Goal: Task Accomplishment & Management: Use online tool/utility

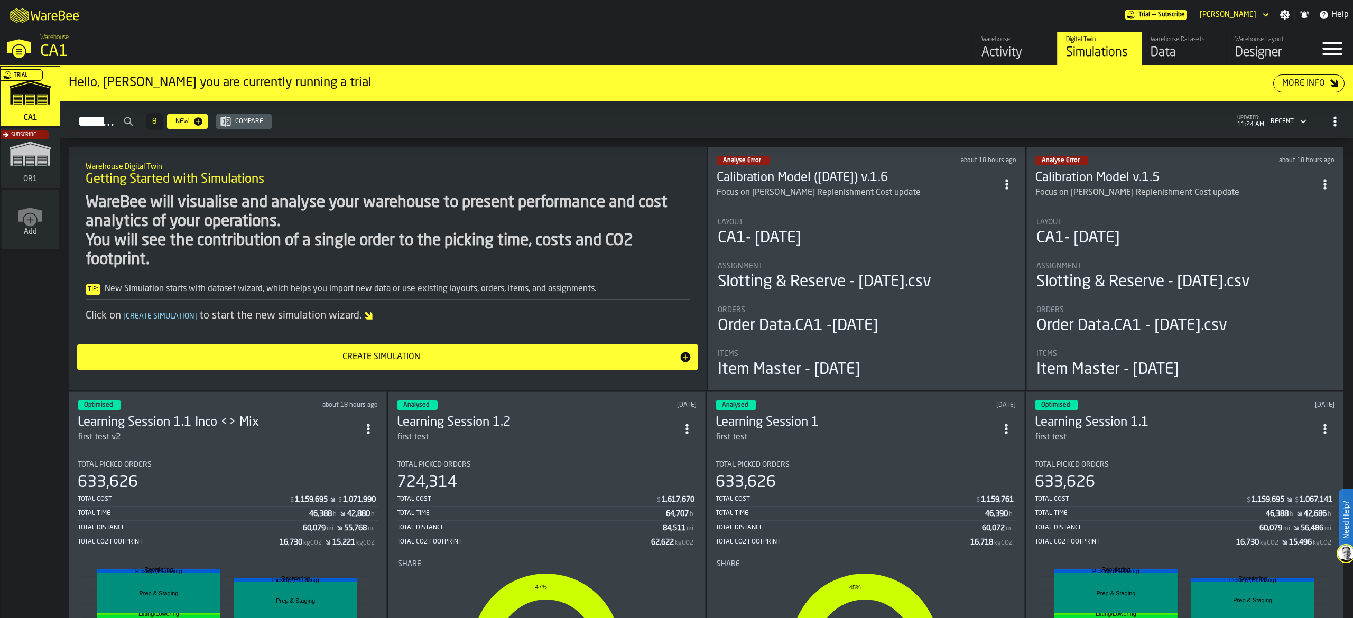
click at [0, 75] on div "Trial CA1 Subscribe OR1 Add" at bounding box center [30, 342] width 60 height 552
click at [17, 91] on div "Trial" at bounding box center [27, 99] width 59 height 61
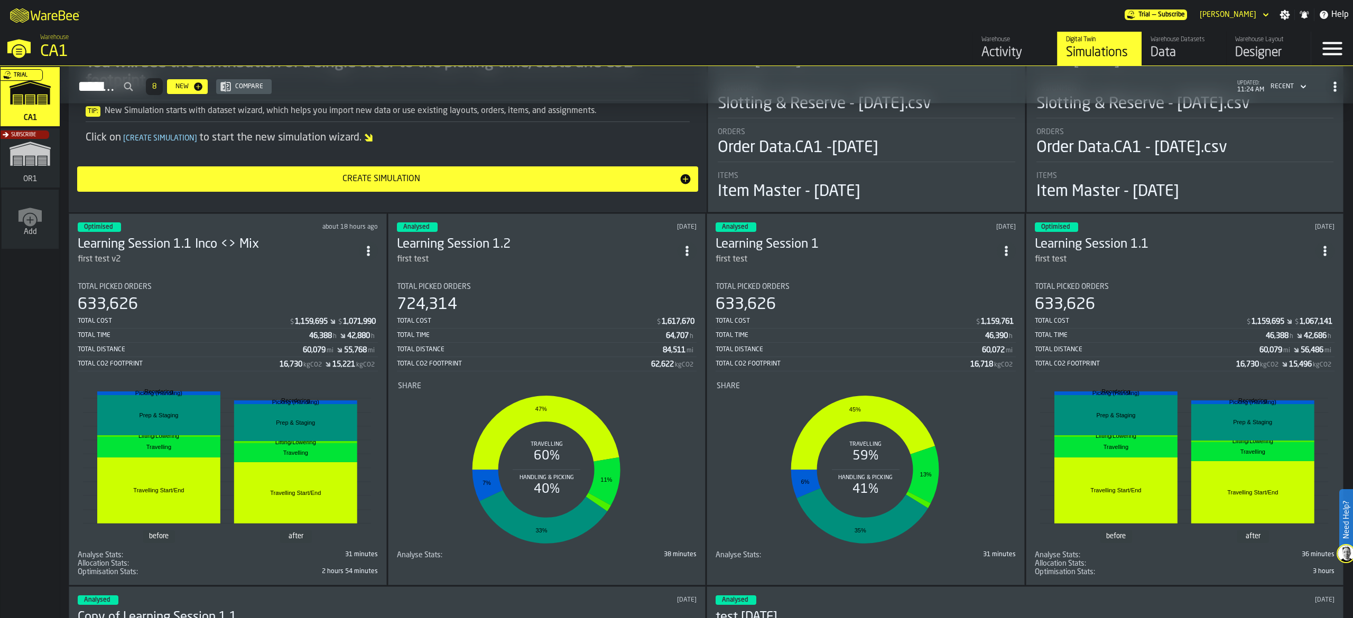
scroll to position [211, 0]
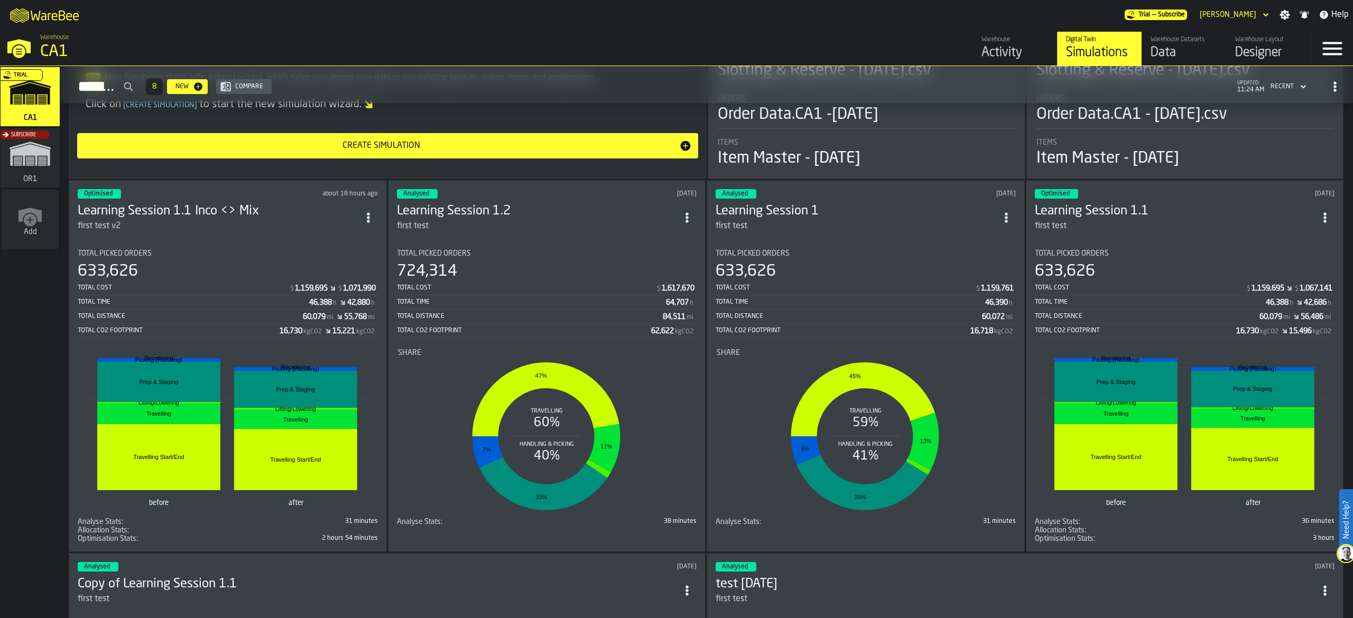
click at [289, 198] on header "Optimised about 18 hours ago Learning Session 1.1 Inco <> Mix first test v2" at bounding box center [228, 210] width 300 height 43
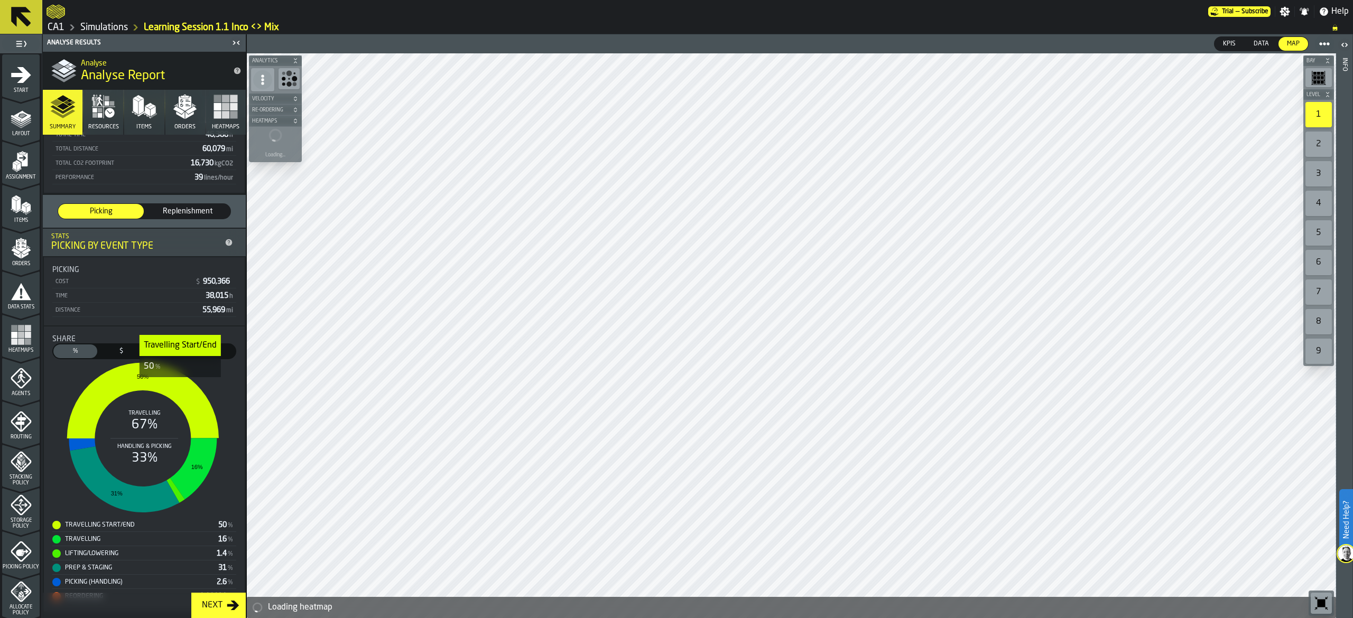
scroll to position [130, 0]
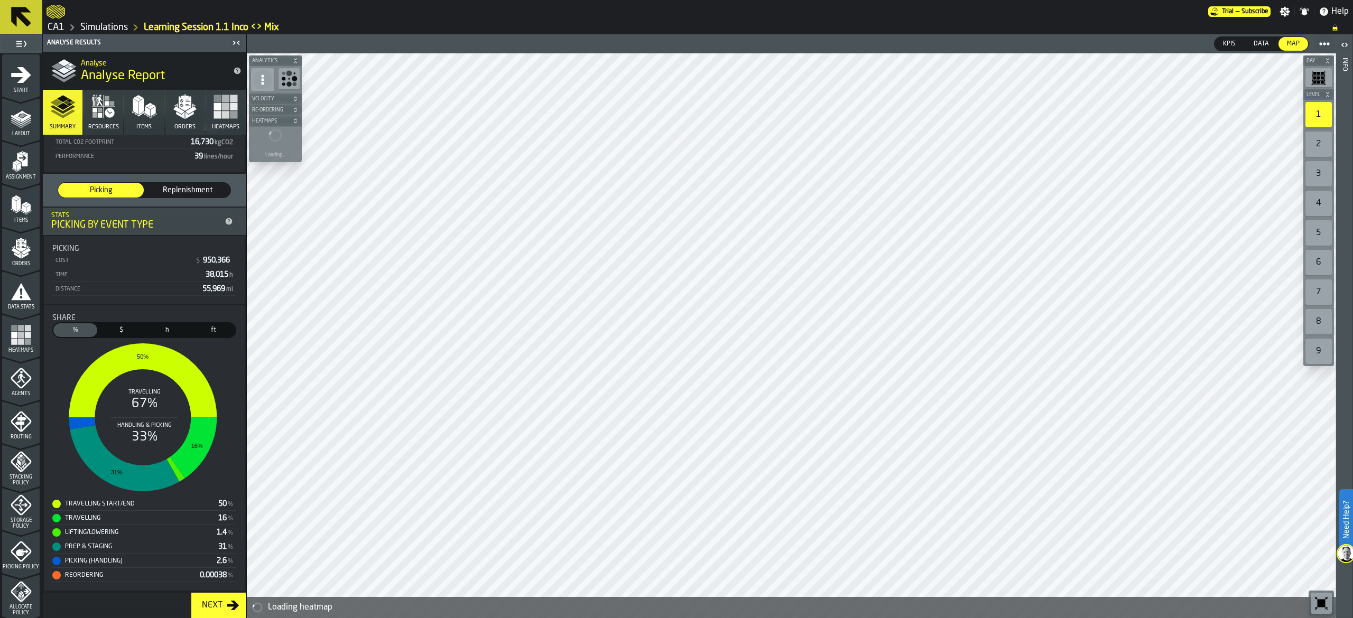
click at [216, 601] on div "Next" at bounding box center [212, 605] width 29 height 13
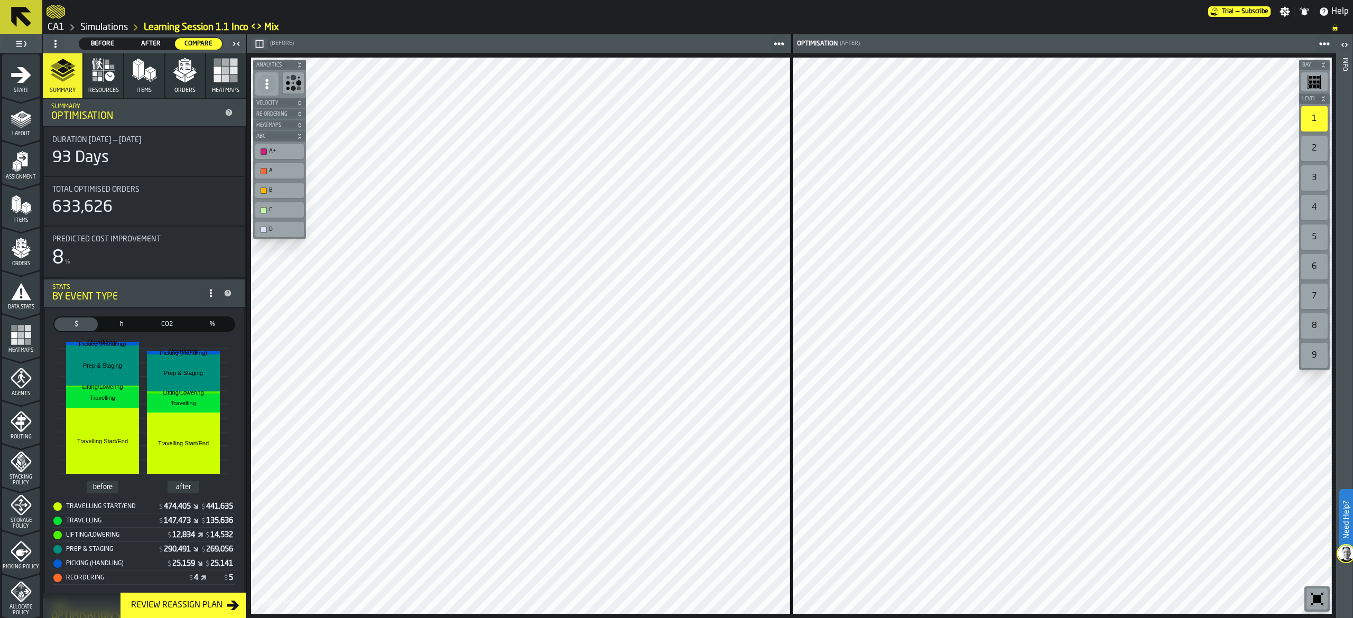
scroll to position [0, 0]
click at [132, 82] on icon "button" at bounding box center [144, 70] width 25 height 25
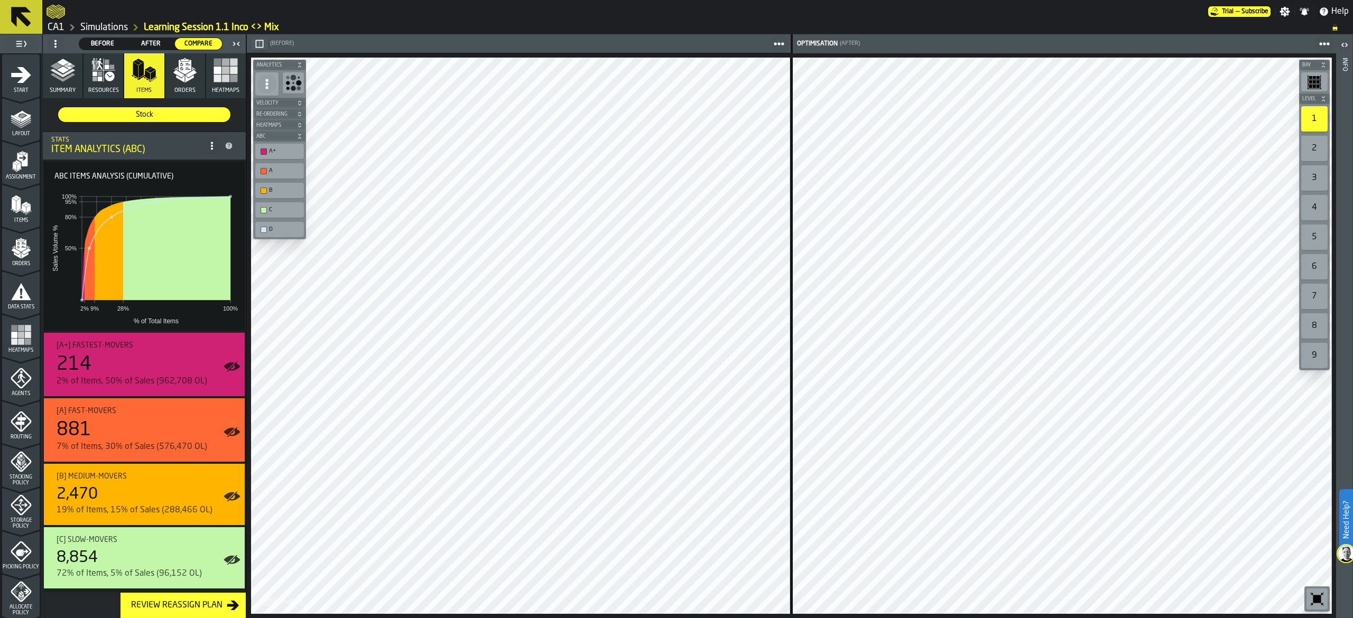
click at [106, 88] on span "Resources" at bounding box center [103, 90] width 31 height 7
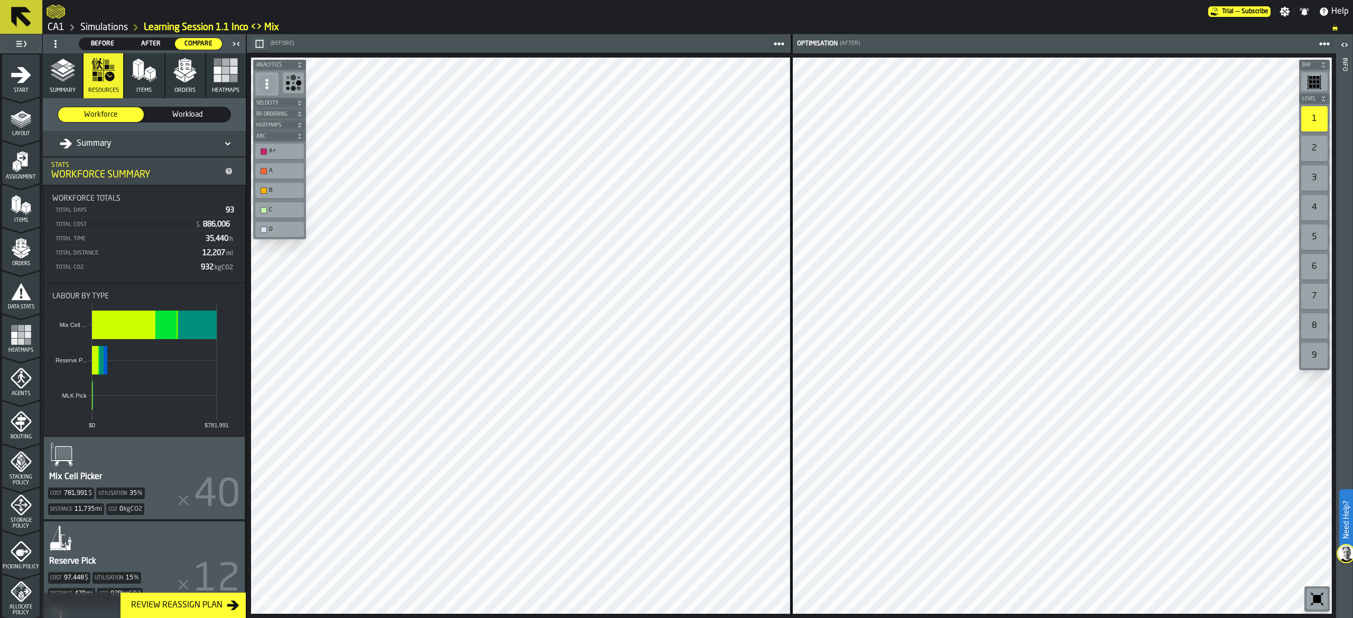
click at [176, 78] on icon "button" at bounding box center [184, 70] width 25 height 25
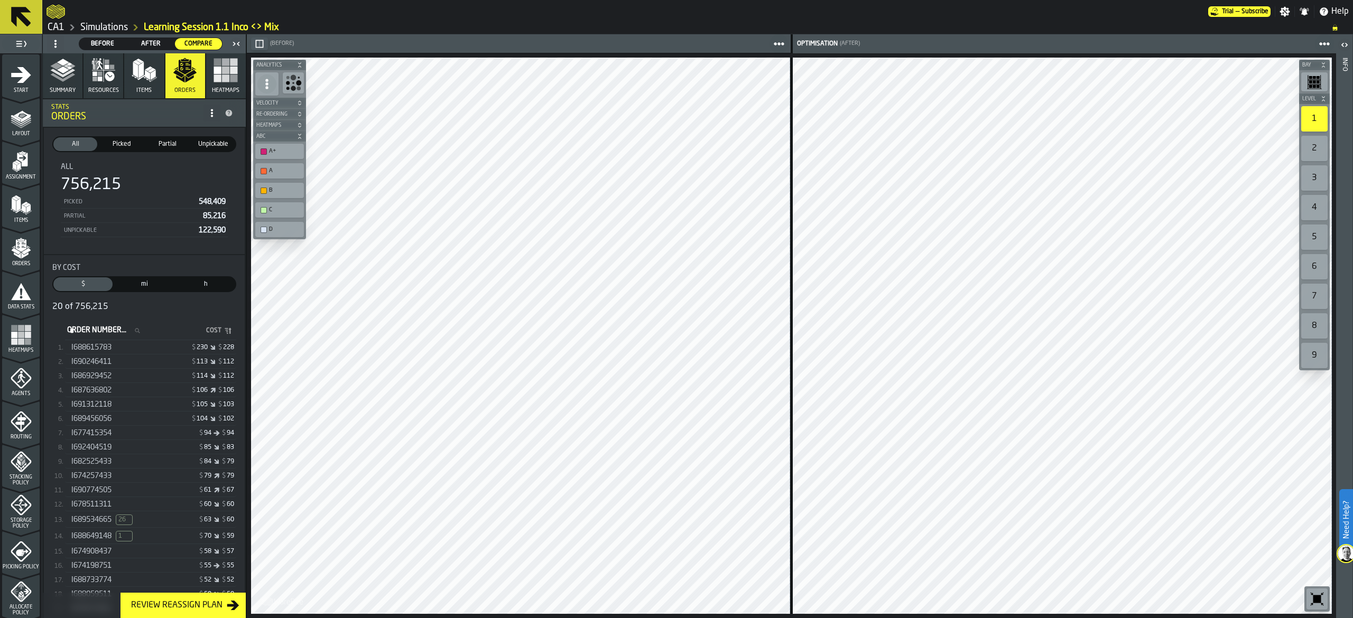
click at [216, 67] on icon "button" at bounding box center [225, 70] width 25 height 25
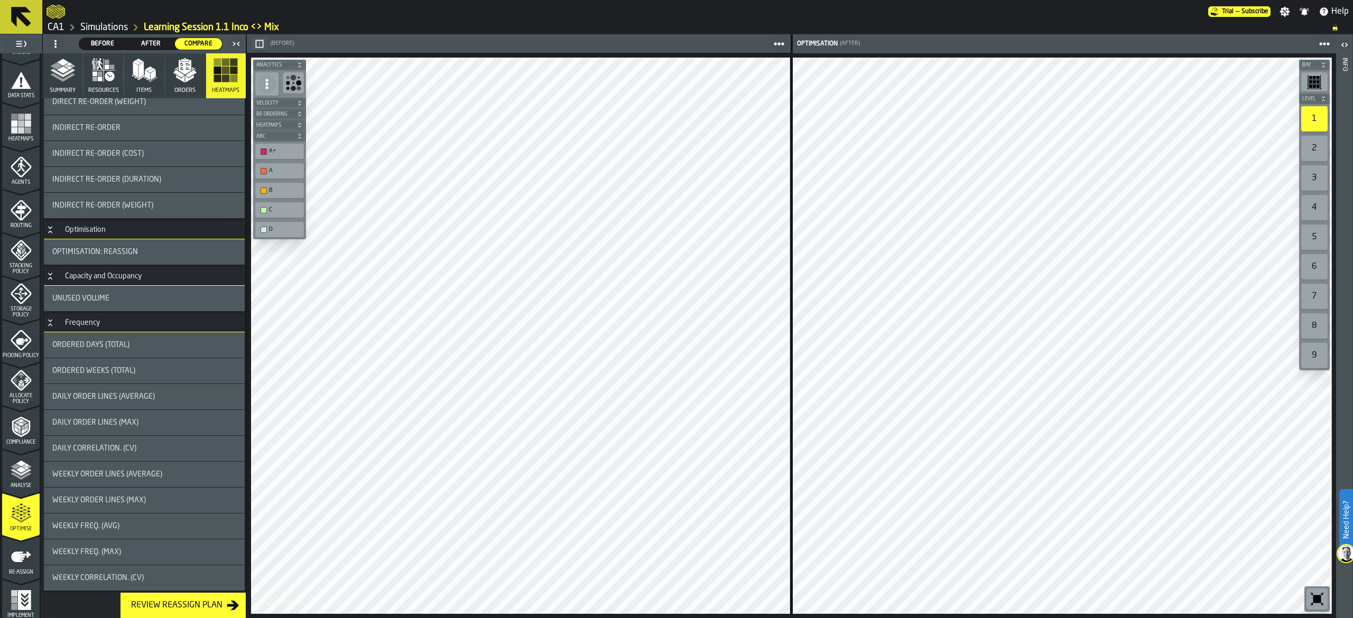
scroll to position [215, 0]
click at [23, 557] on icon "menu Re-assign" at bounding box center [21, 553] width 21 height 21
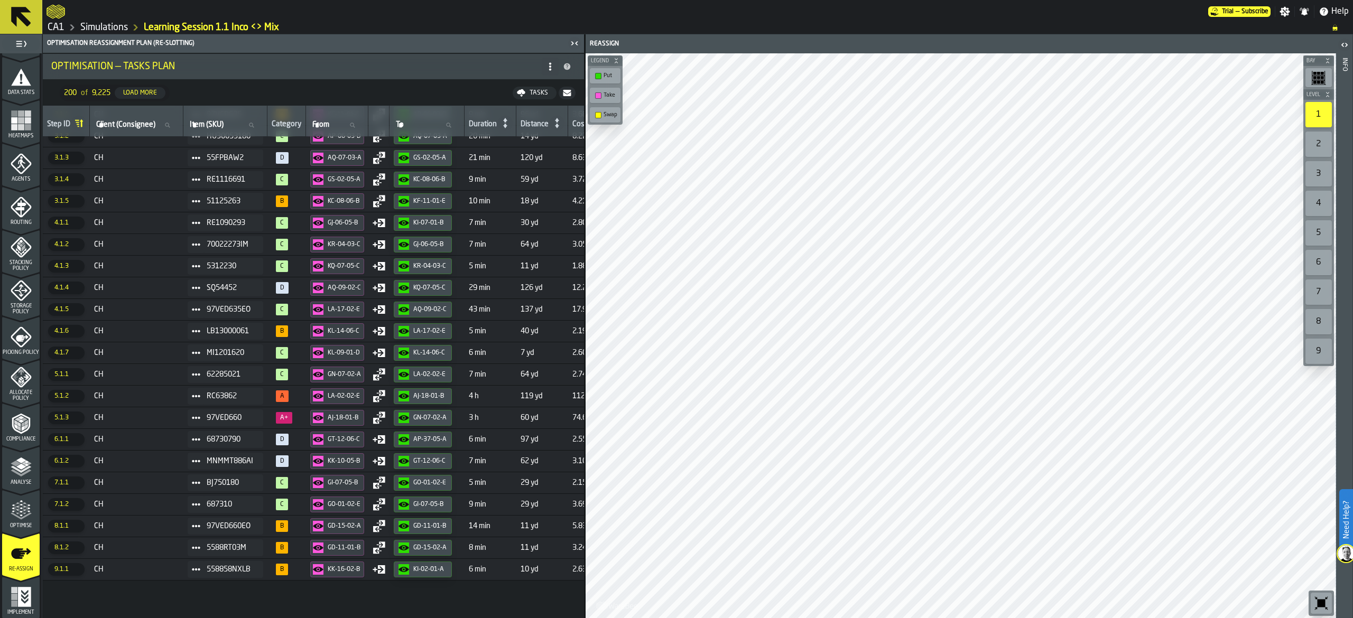
scroll to position [0, 0]
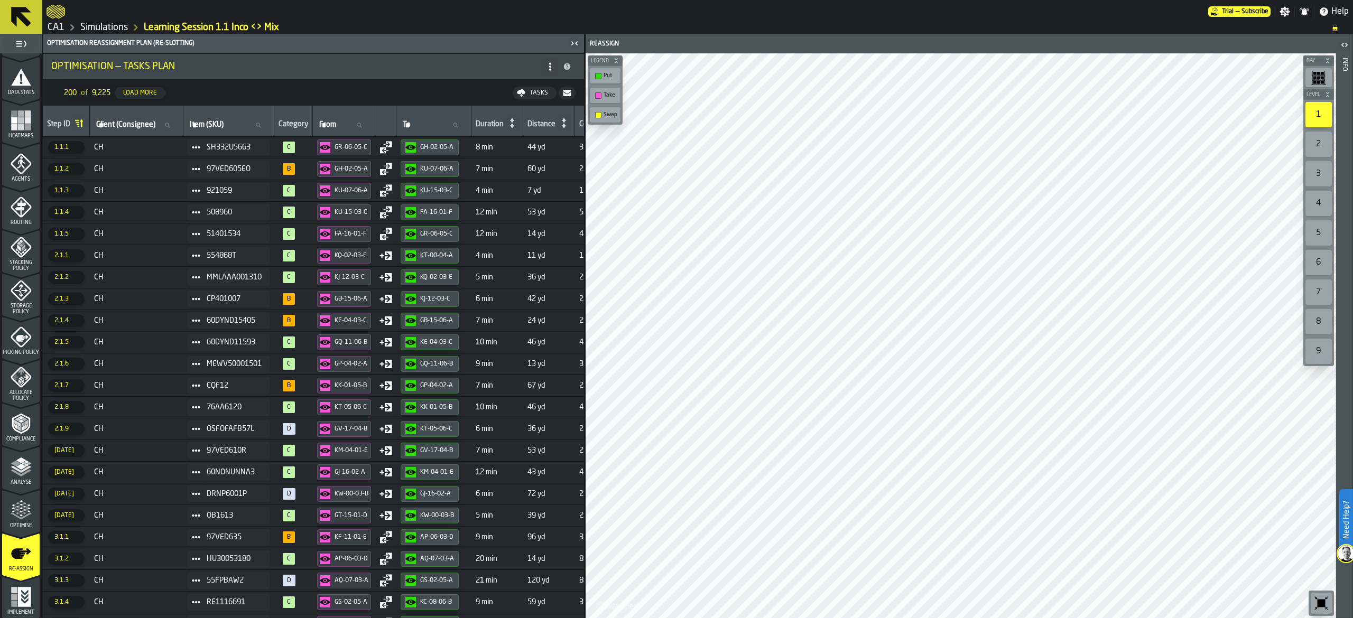
click at [572, 42] on icon "button-toggle-Close me" at bounding box center [572, 43] width 3 height 4
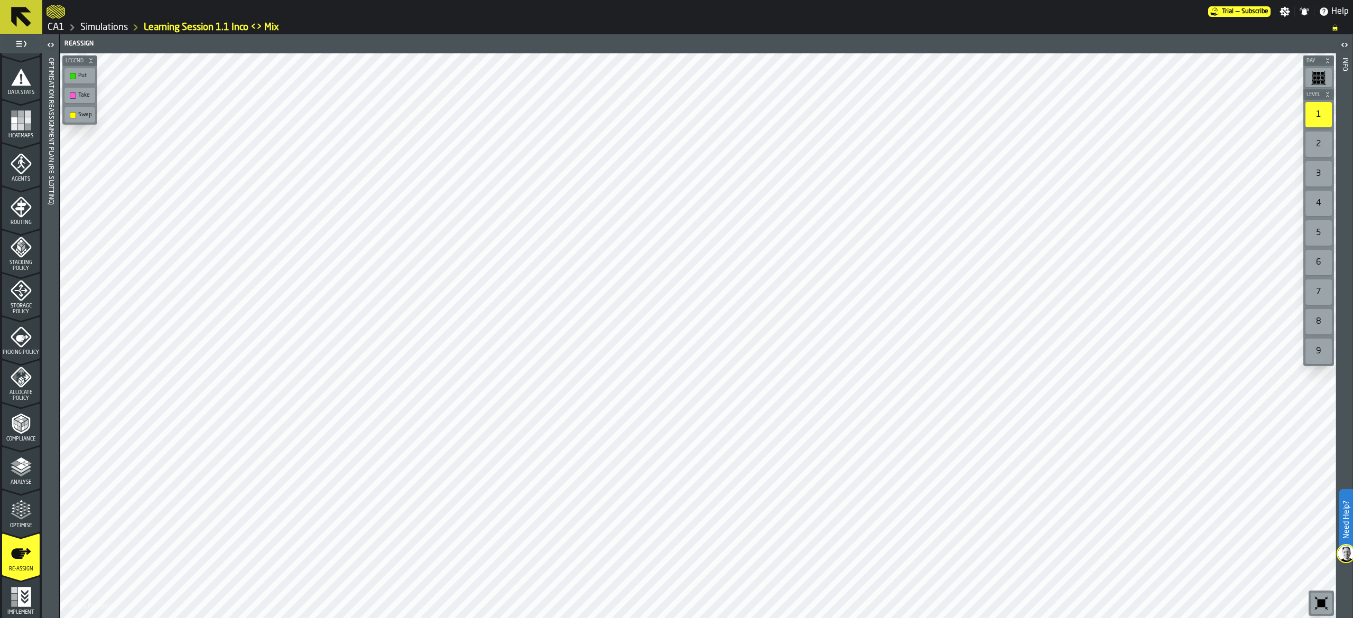
click at [23, 42] on icon "button-toggle-Toggle Full Menu" at bounding box center [21, 44] width 13 height 13
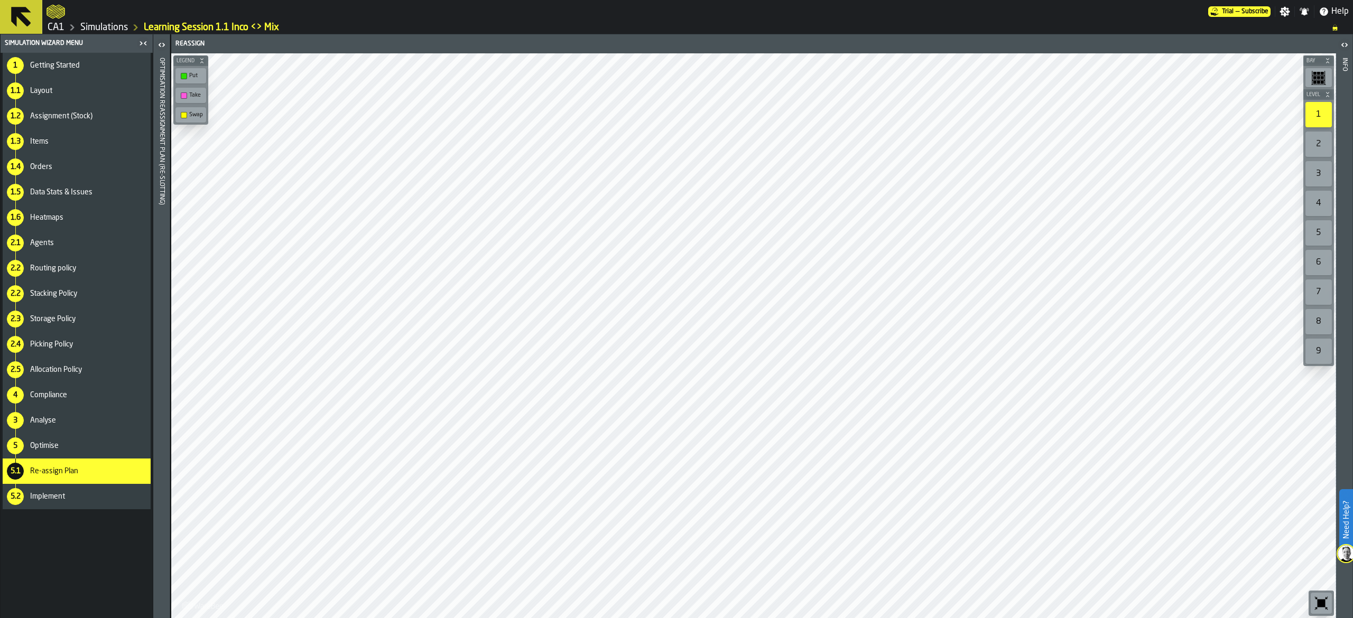
click at [20, 20] on icon at bounding box center [20, 16] width 25 height 25
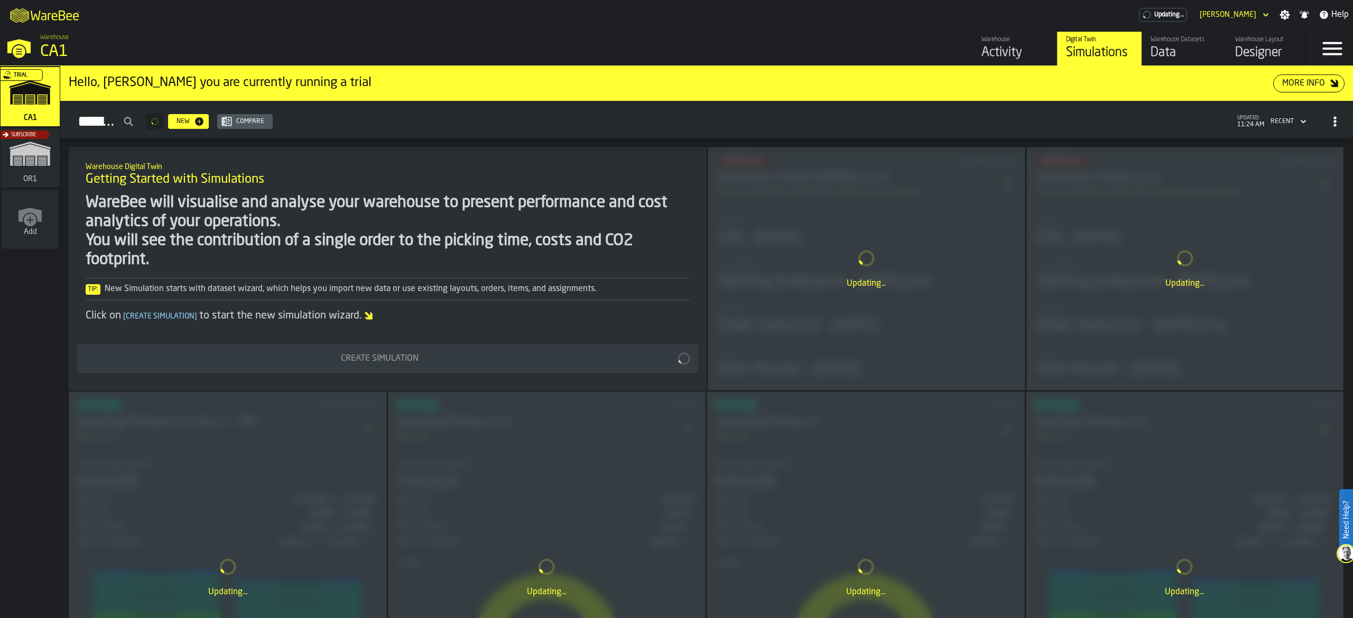
click at [36, 103] on div "Trial" at bounding box center [27, 99] width 59 height 61
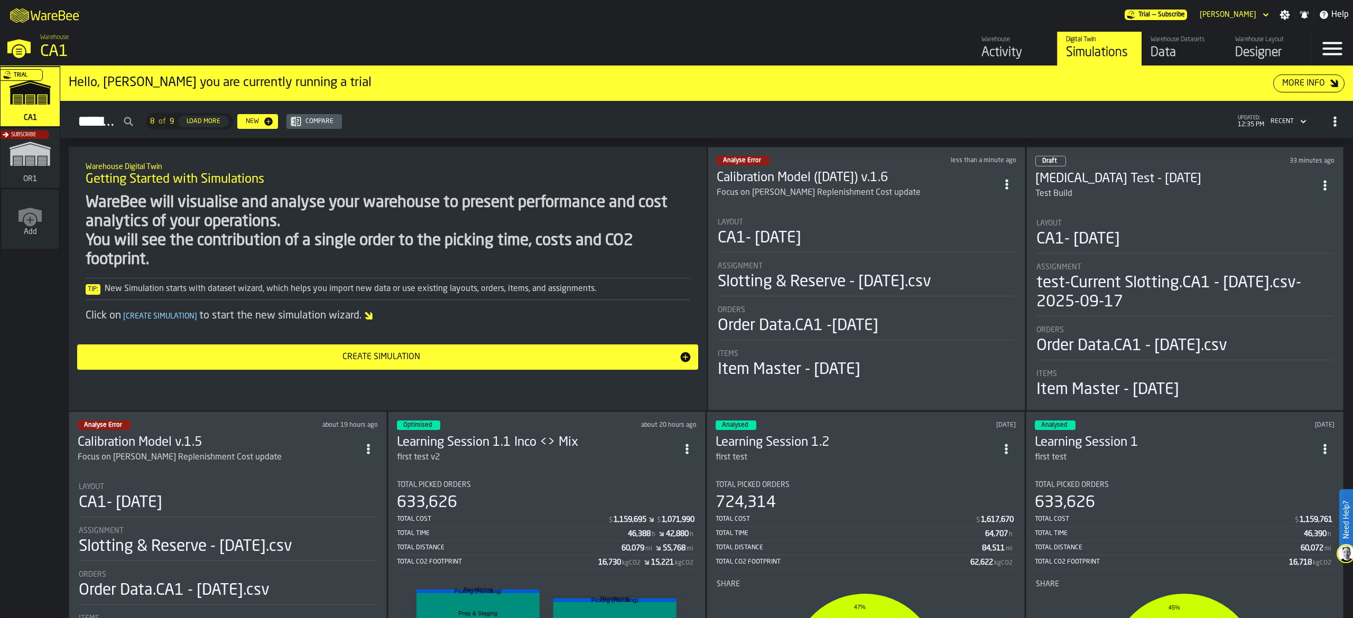
click at [368, 357] on div "Create Simulation" at bounding box center [382, 357] width 596 height 13
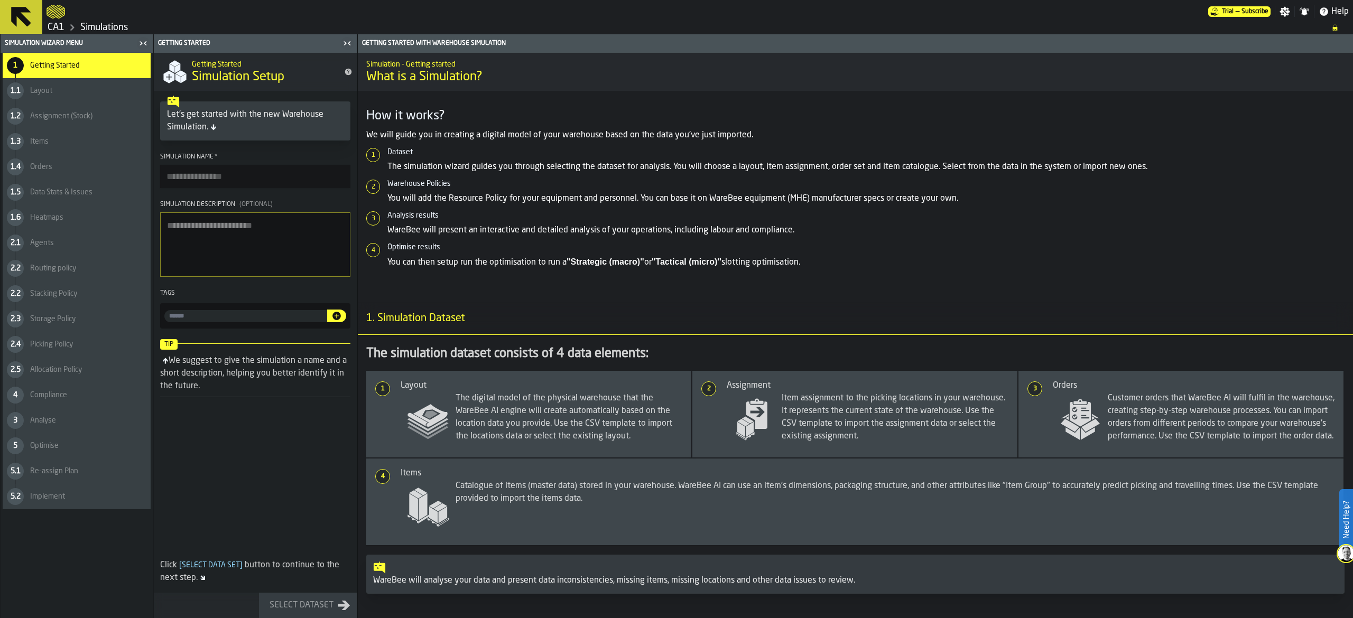
click at [202, 186] on input "Simulation Name *" at bounding box center [255, 176] width 190 height 23
type input "**********"
click at [305, 230] on textarea "Simulation Description (Optional)" at bounding box center [255, 244] width 190 height 64
type textarea "**********"
click at [309, 609] on div "Select Dataset" at bounding box center [301, 605] width 72 height 13
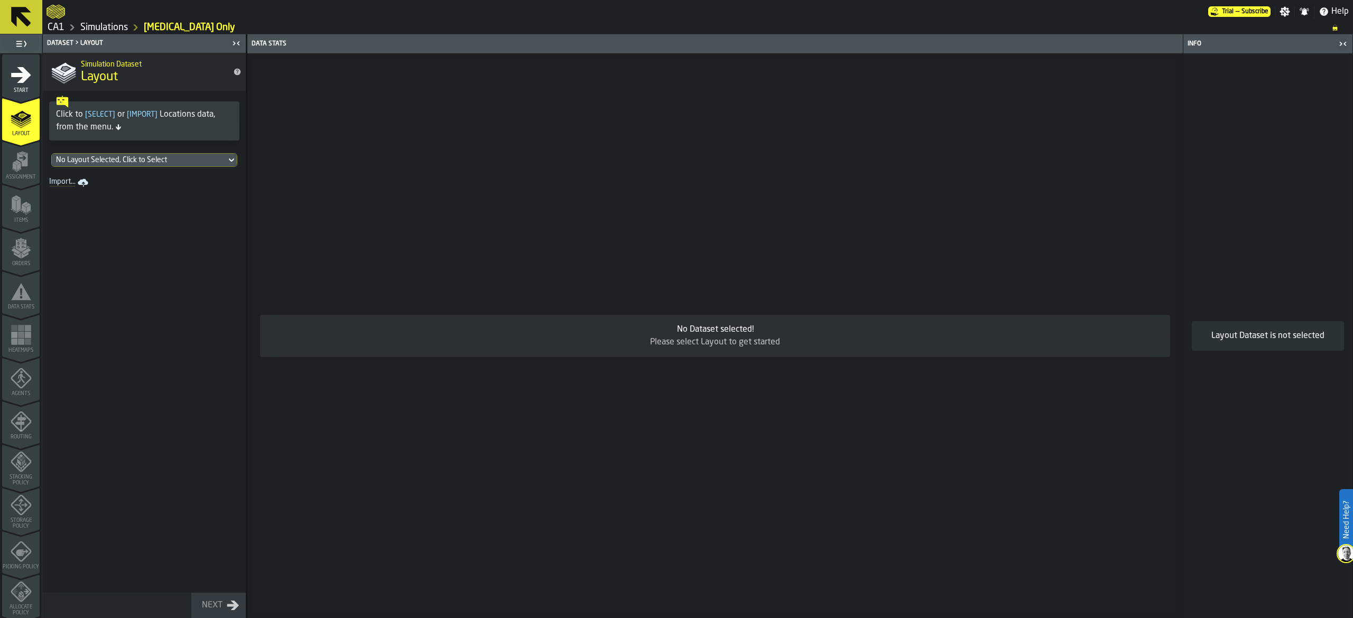
click at [200, 117] on div "Click to [ Select ] or [ Import ] Locations data, from the menu." at bounding box center [144, 120] width 177 height 25
click at [200, 160] on div "No Layout Selected, Click to Select" at bounding box center [139, 160] width 166 height 8
click at [176, 199] on div "CA1- 09-25-25 25/09/2025, 16:24:04" at bounding box center [144, 209] width 173 height 25
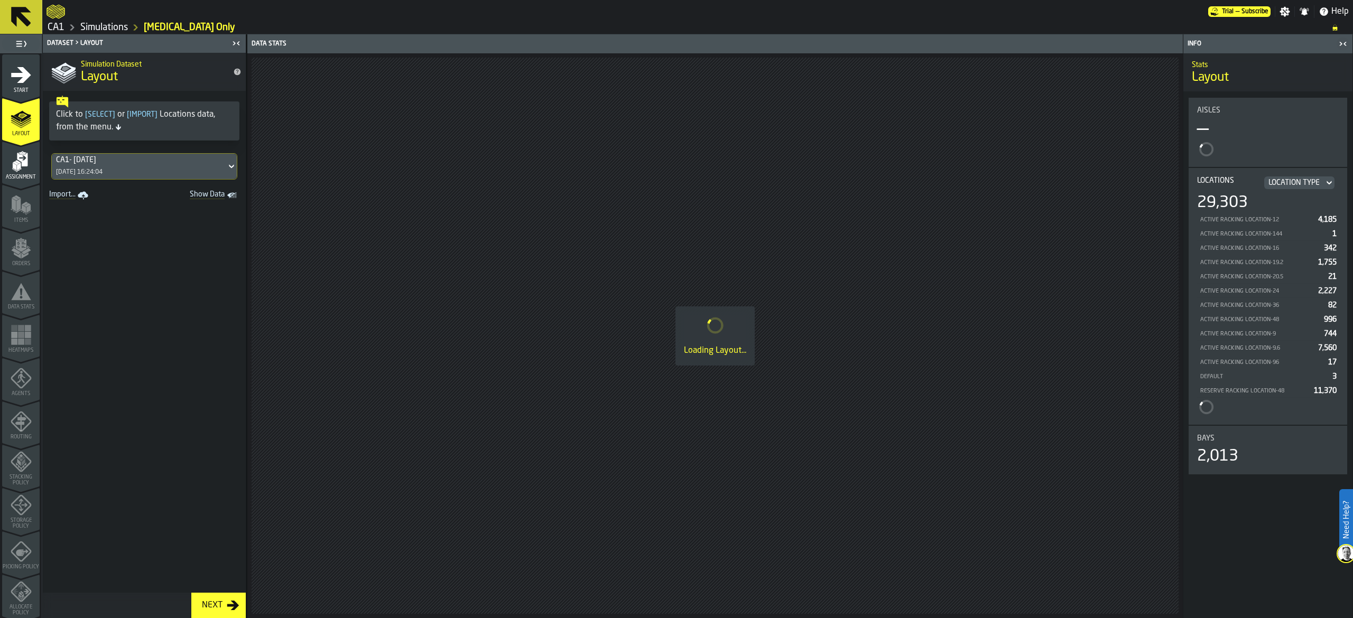
click at [218, 604] on div "Next" at bounding box center [212, 605] width 29 height 13
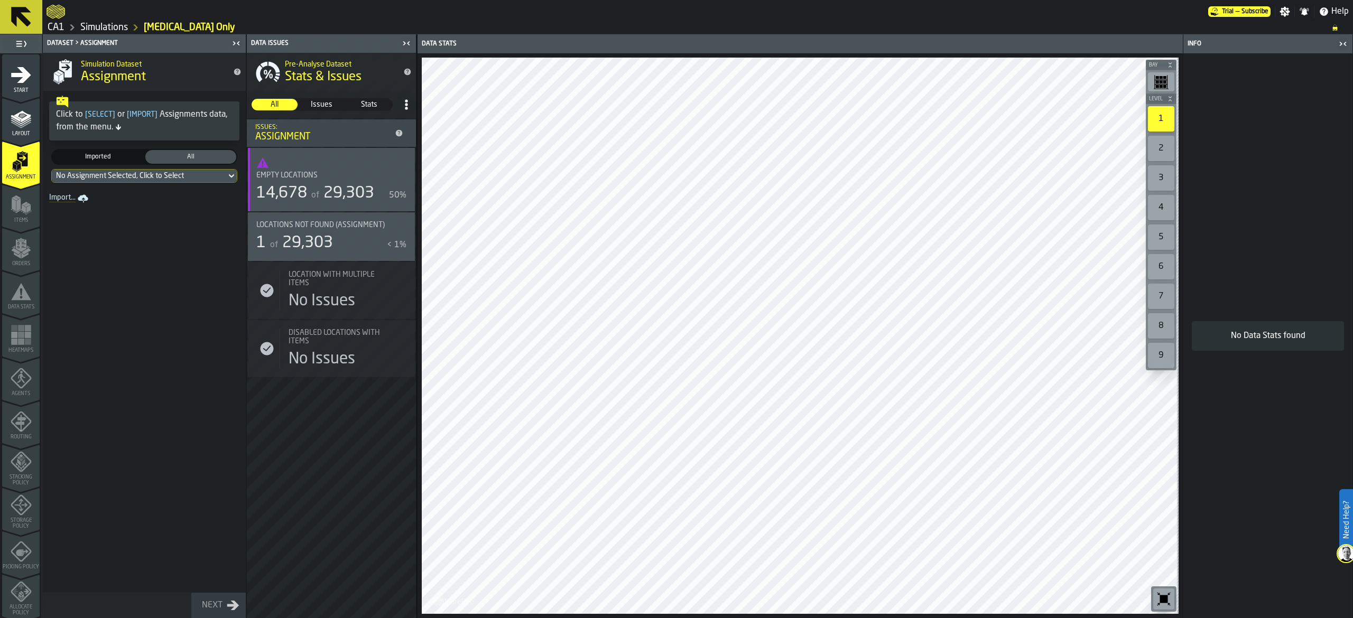
click at [63, 205] on link "Import..." at bounding box center [70, 198] width 50 height 15
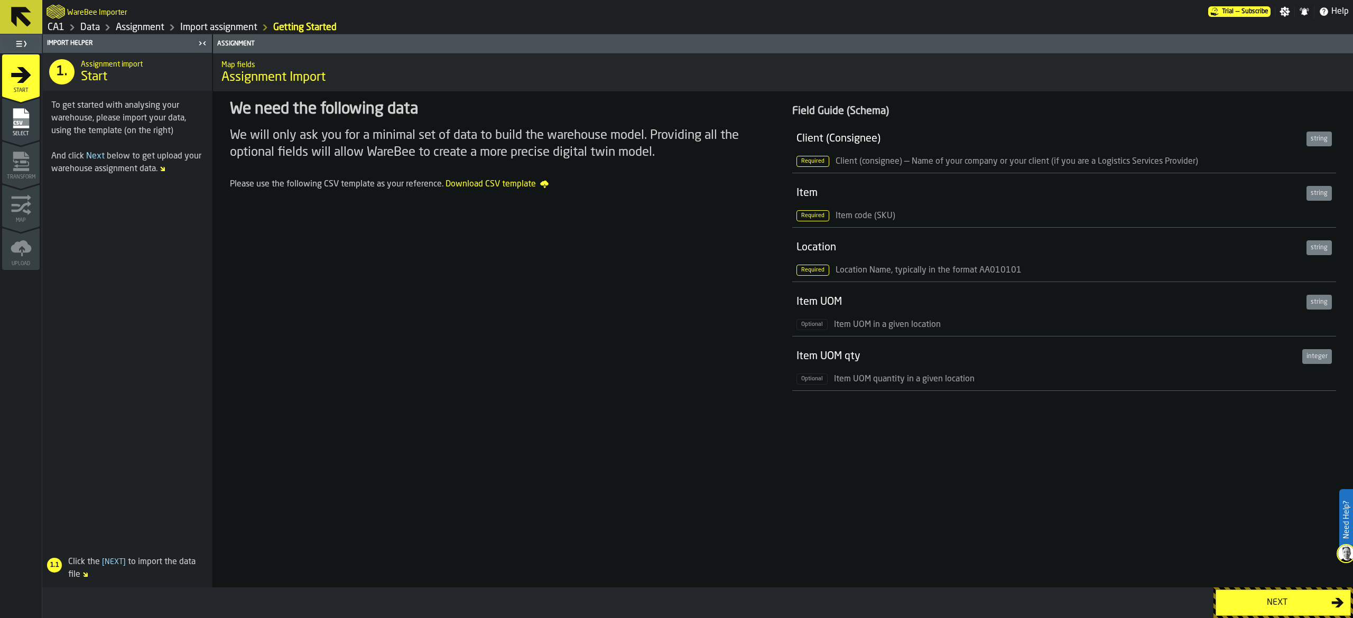
click at [1250, 608] on div "Next" at bounding box center [1276, 603] width 109 height 13
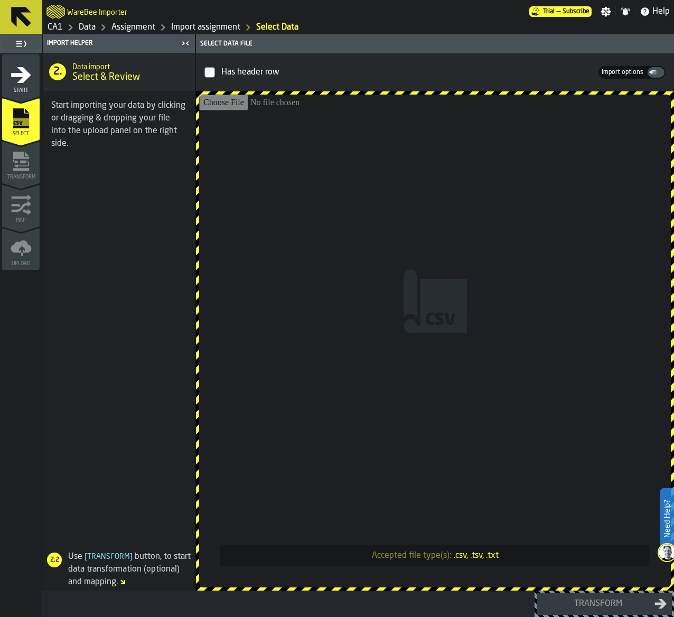
click at [535, 494] on input "Accepted file type(s): .csv, .tsv, .txt" at bounding box center [435, 341] width 472 height 493
type input "**********"
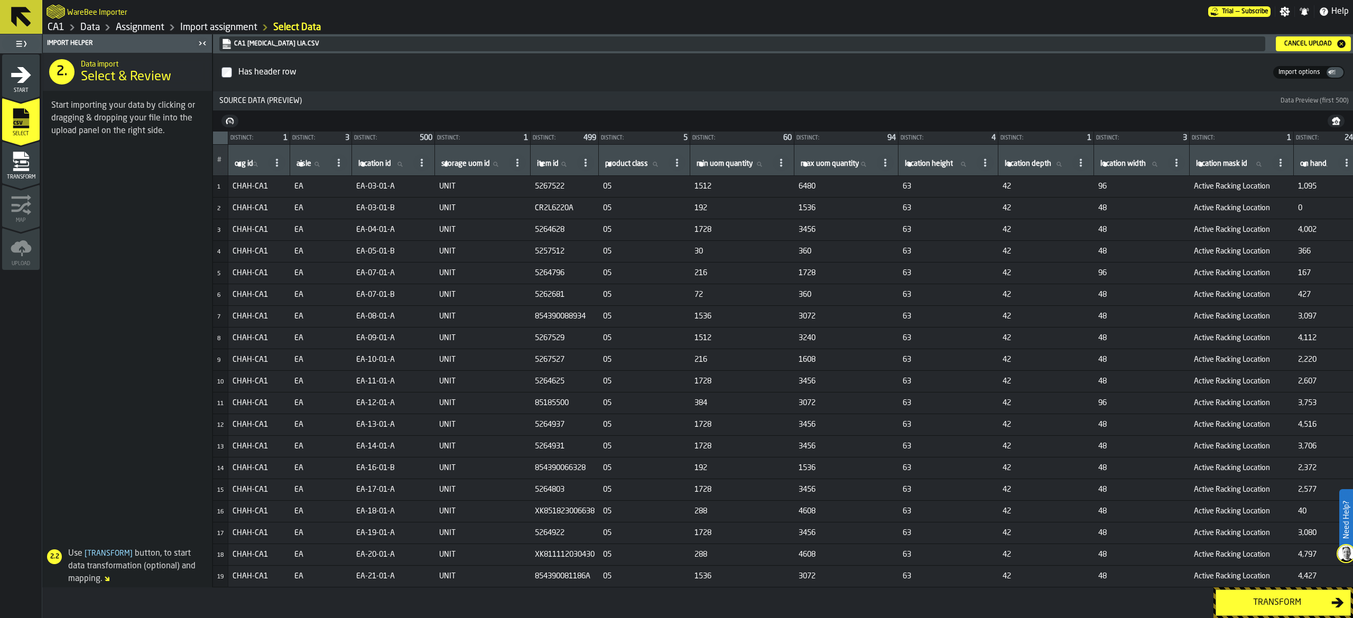
click at [1252, 608] on div "Transform" at bounding box center [1276, 603] width 109 height 13
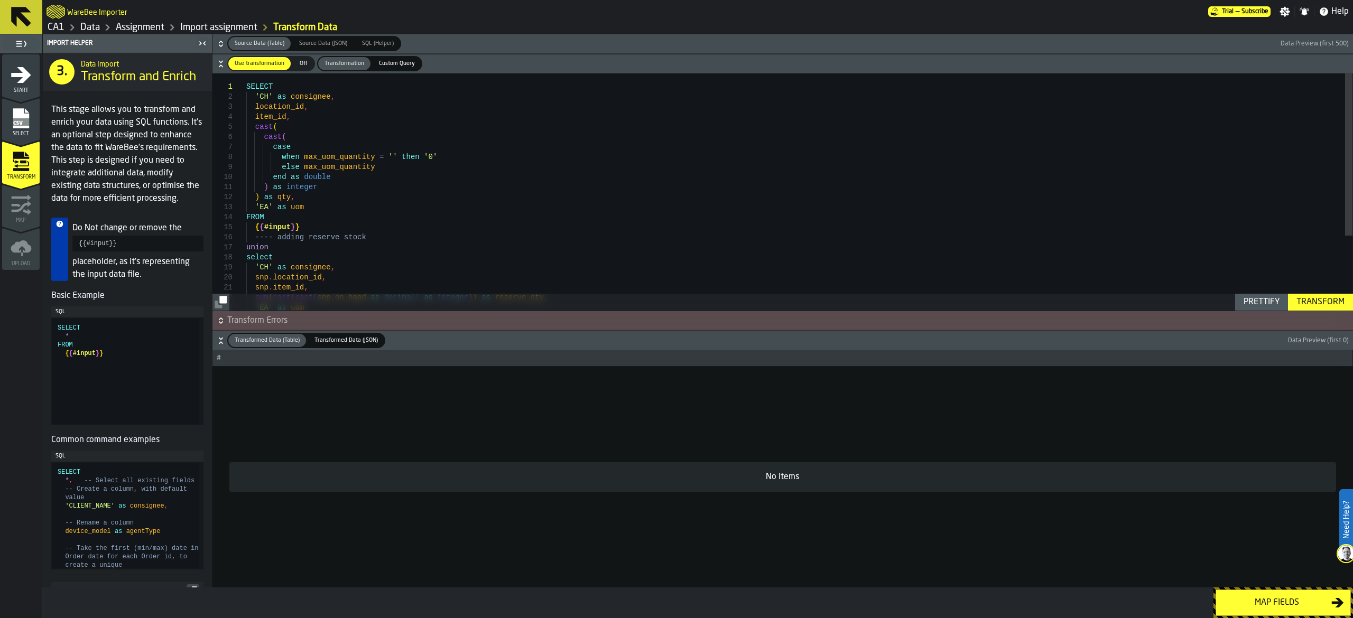
click at [1252, 608] on div "Map fields" at bounding box center [1276, 603] width 109 height 13
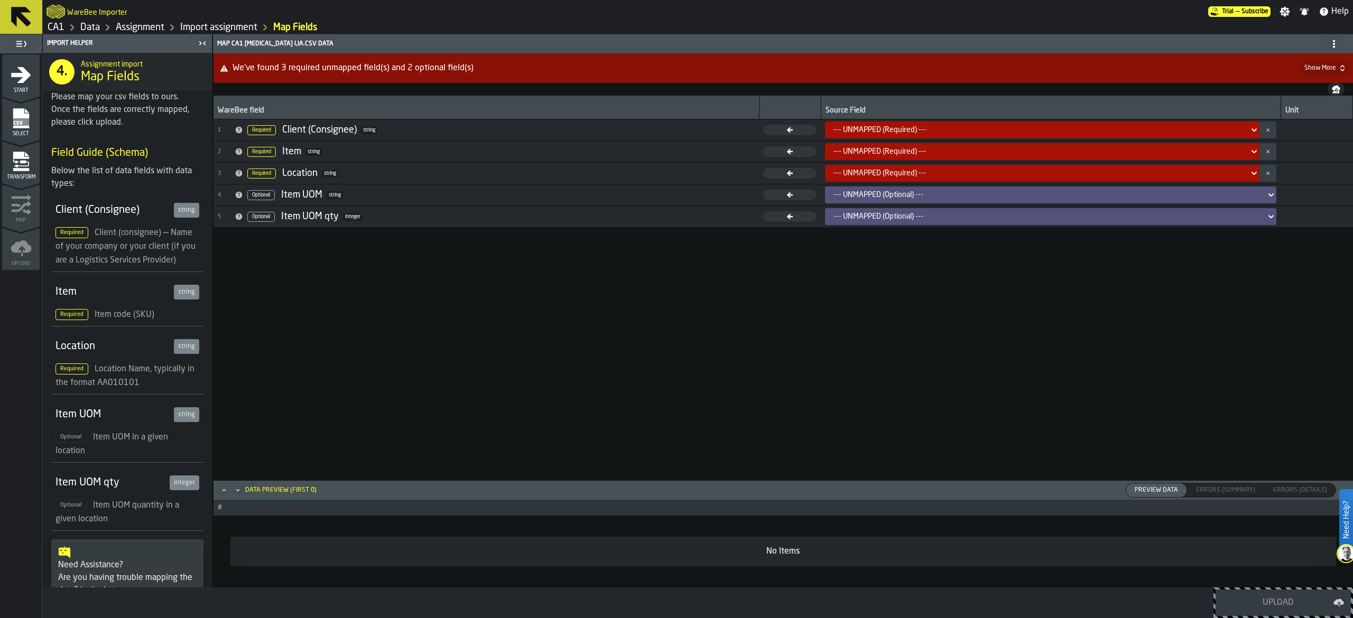
click at [861, 127] on div "--- UNMAPPED (Required) ---" at bounding box center [1038, 130] width 411 height 8
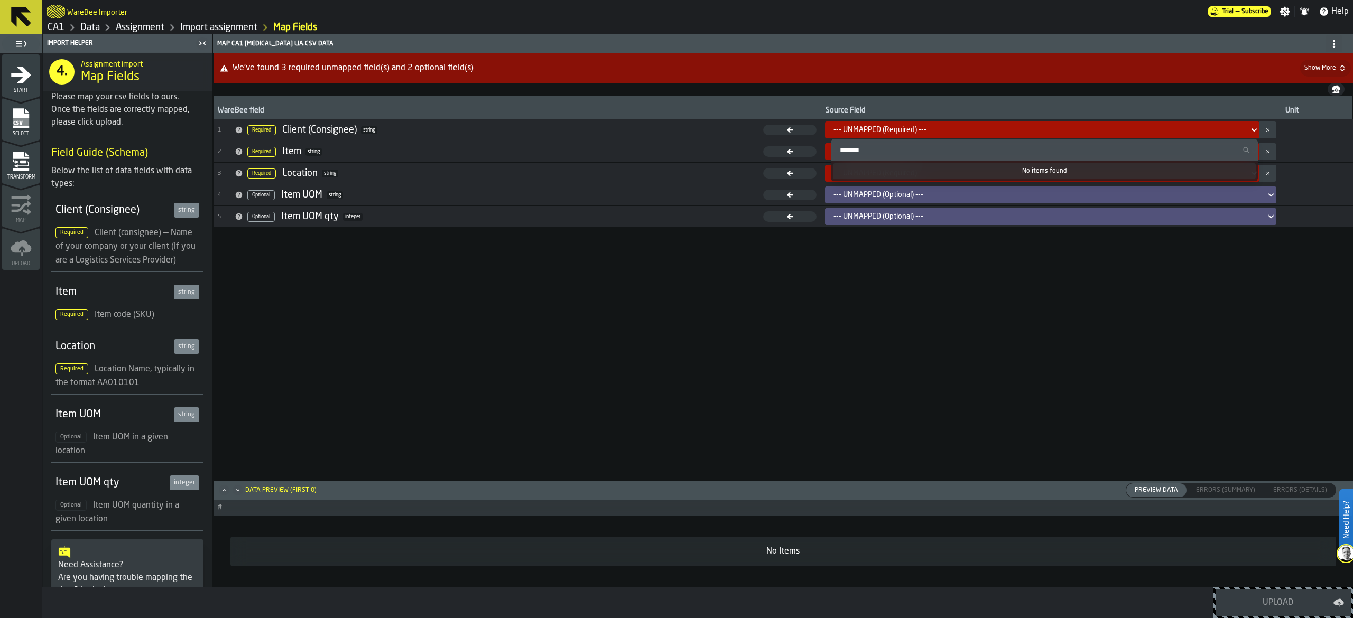
click at [857, 149] on input "Search" at bounding box center [1044, 150] width 419 height 14
type input "*"
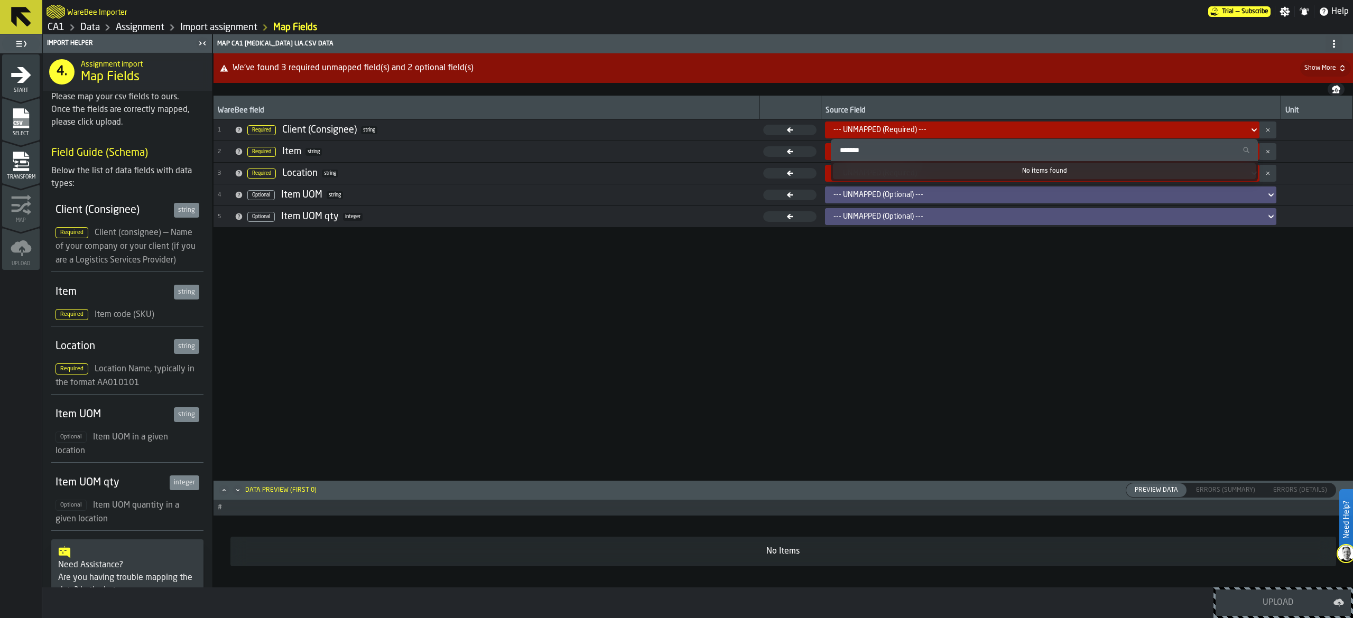
type input "*"
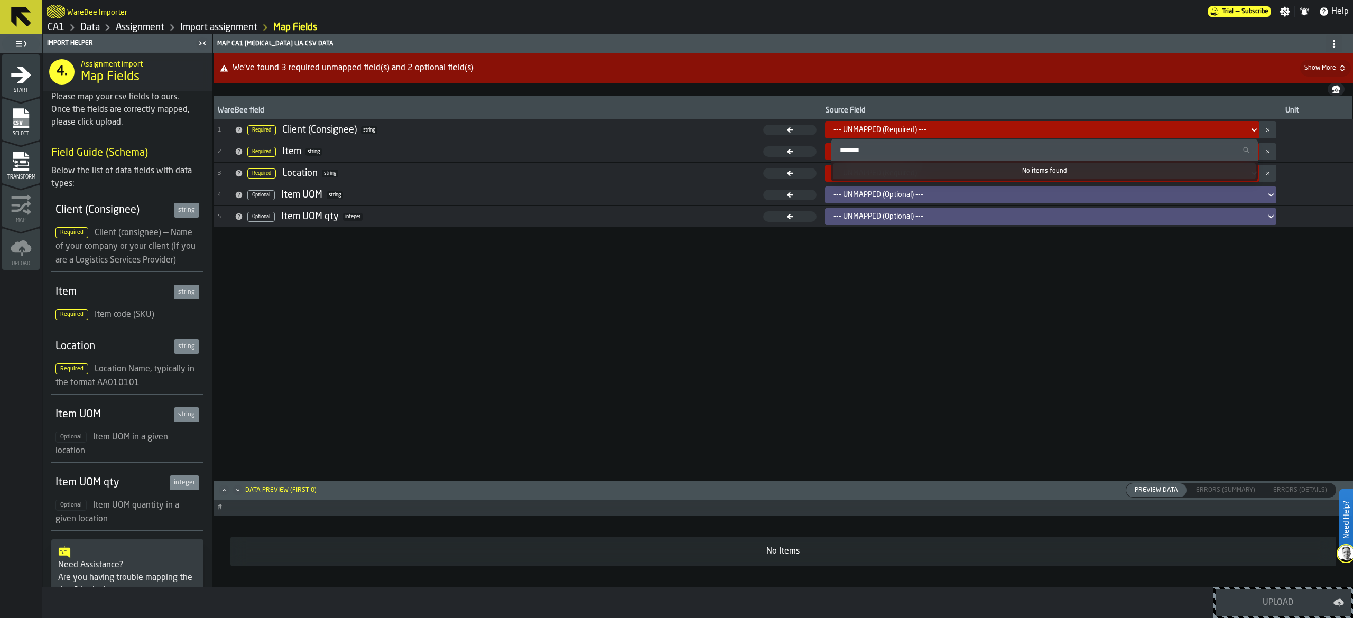
type input "*"
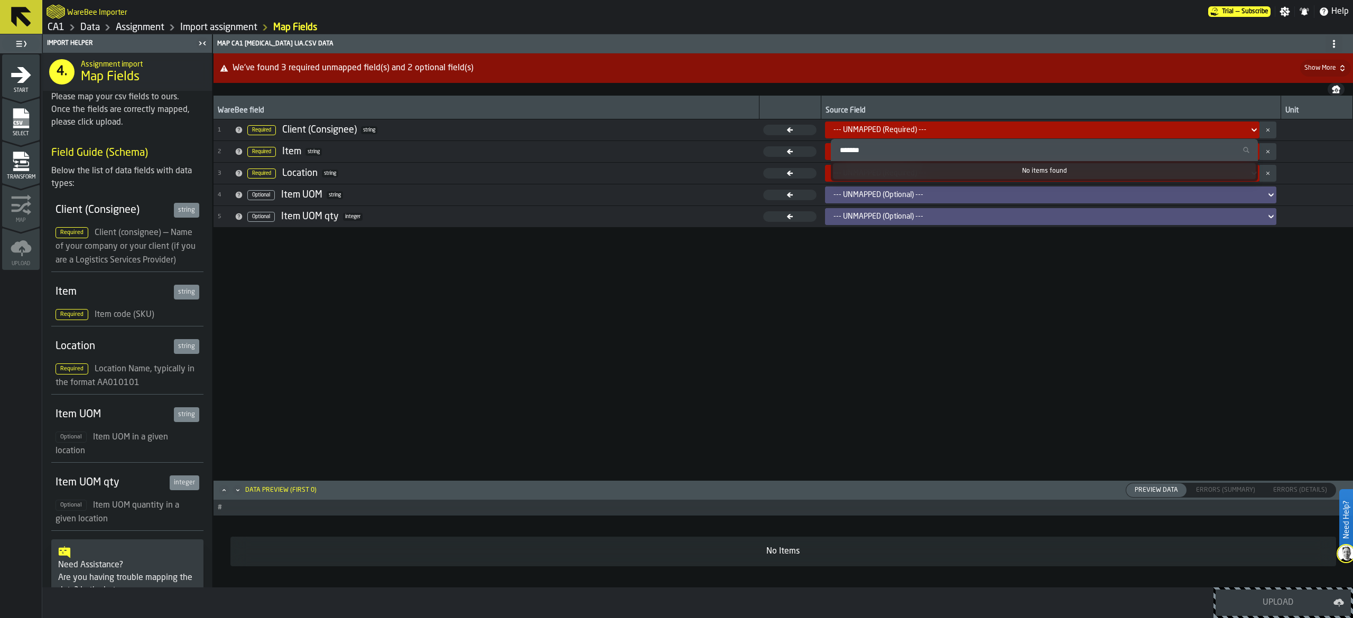
type input "*"
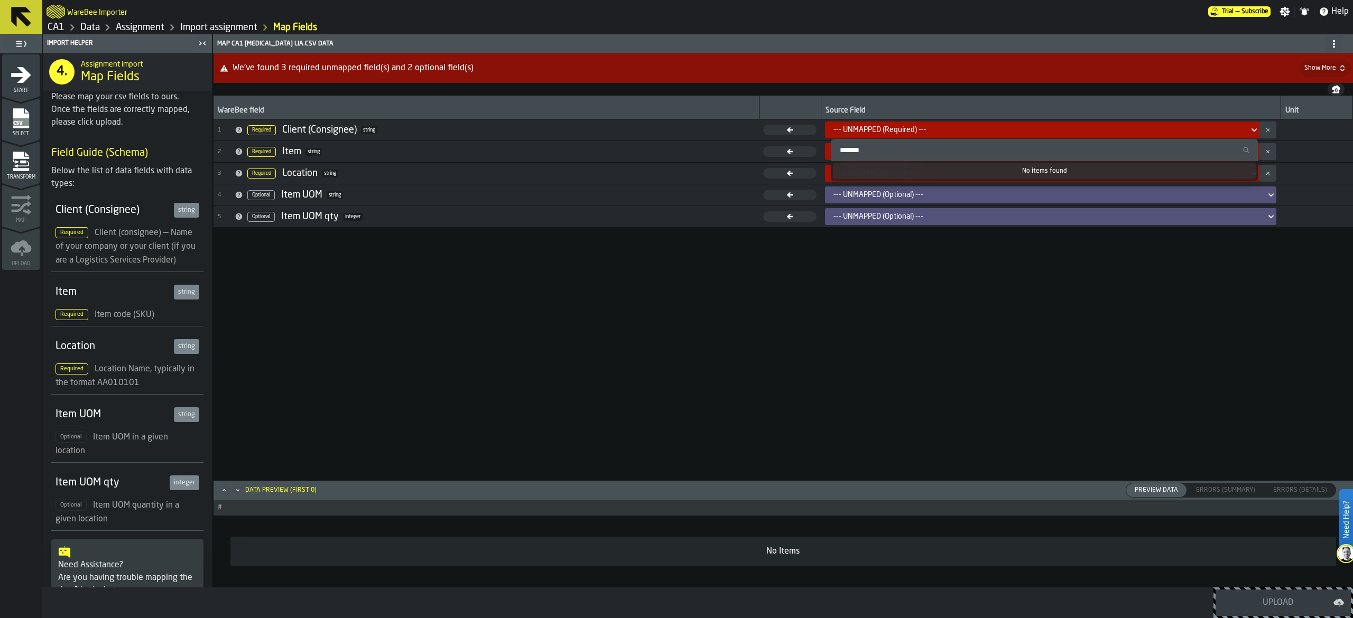
type input "*"
drag, startPoint x: 1003, startPoint y: 236, endPoint x: 986, endPoint y: 221, distance: 22.4
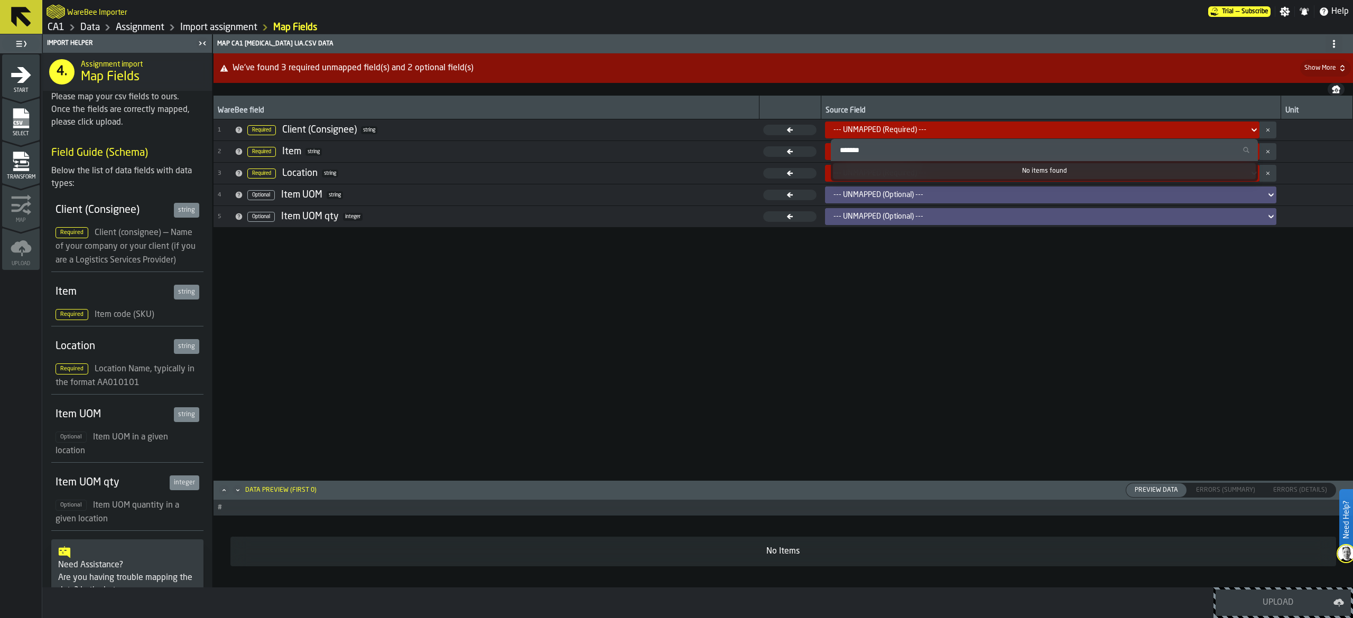
click at [1000, 236] on div "WareBee field Source Field Unit 1 Required Client (Consignee) string --- UNMAPP…" at bounding box center [783, 294] width 1139 height 397
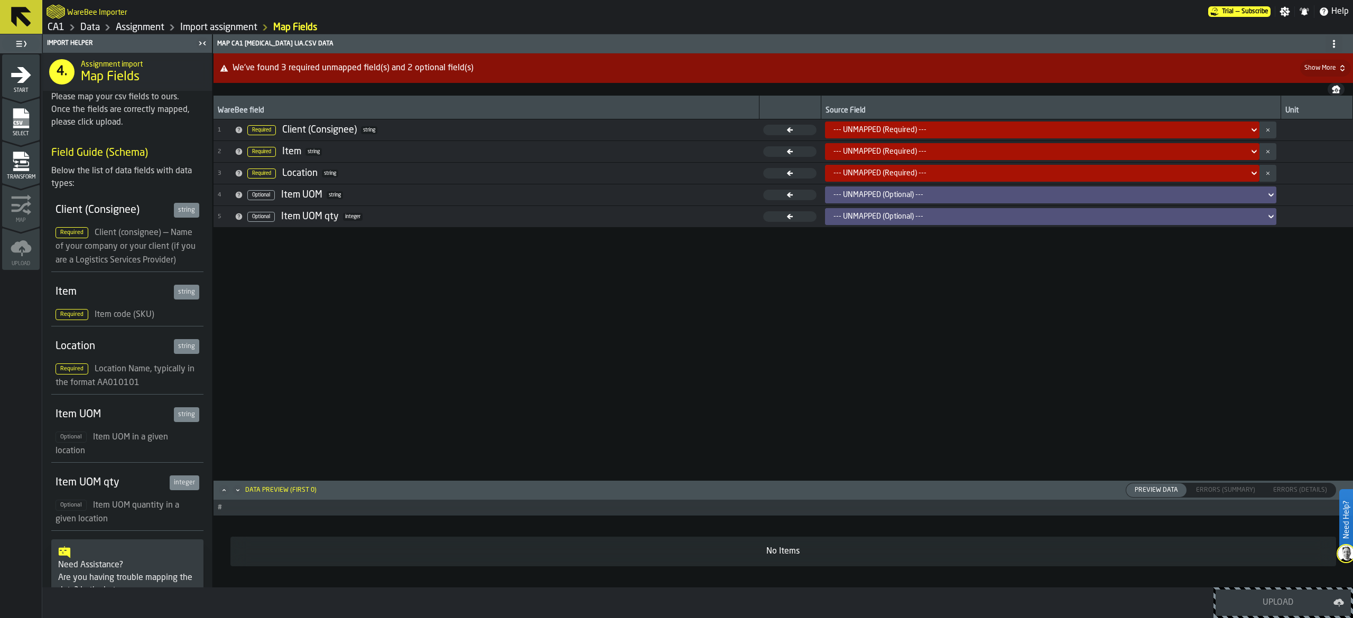
click at [950, 127] on div "--- UNMAPPED (Required) ---" at bounding box center [1038, 130] width 411 height 8
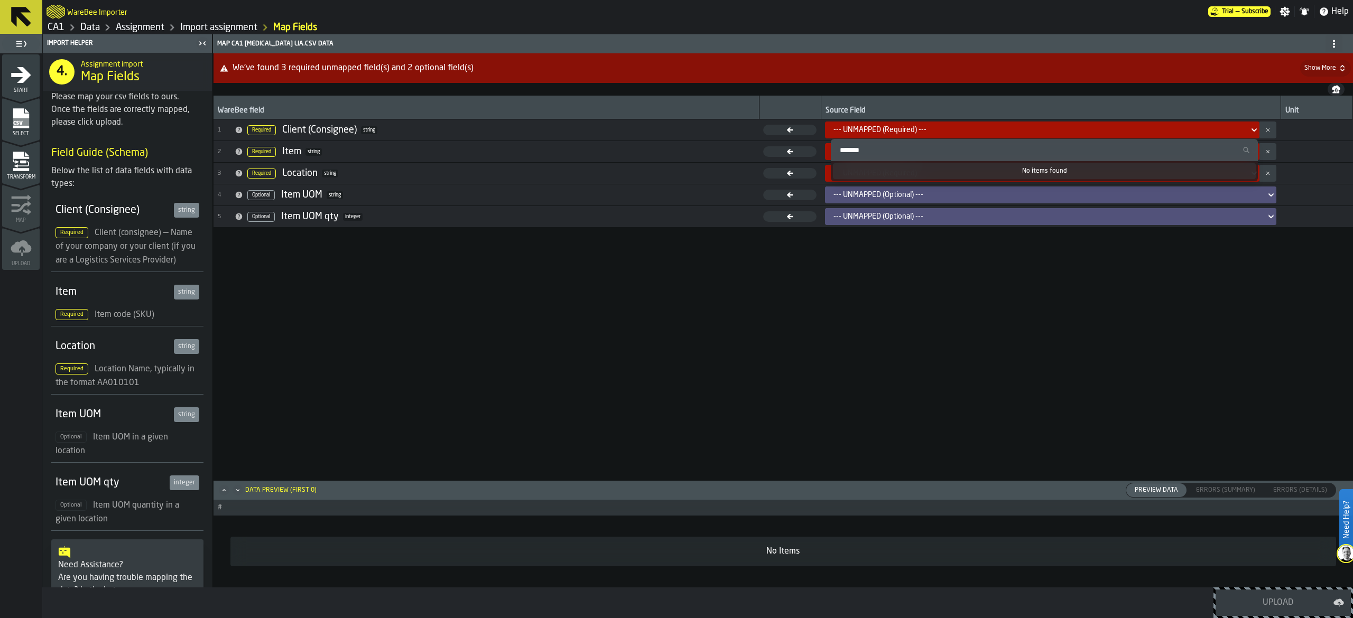
click at [787, 131] on icon at bounding box center [789, 130] width 53 height 11
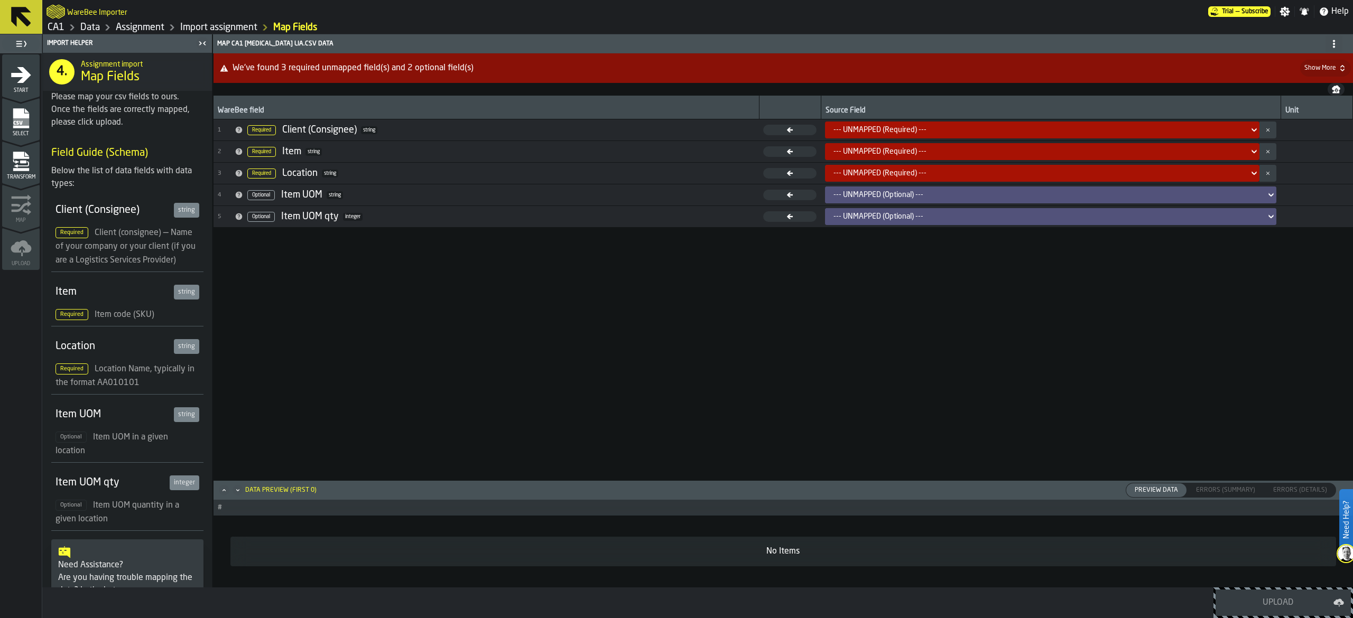
click at [787, 129] on icon at bounding box center [789, 130] width 53 height 11
click at [207, 27] on link "Import assignment" at bounding box center [218, 28] width 77 height 12
click at [216, 25] on link "Import assignment" at bounding box center [218, 28] width 77 height 12
drag, startPoint x: 227, startPoint y: 19, endPoint x: 220, endPoint y: 24, distance: 8.3
click at [226, 20] on div "WareBee Importer" at bounding box center [628, 11] width 1162 height 19
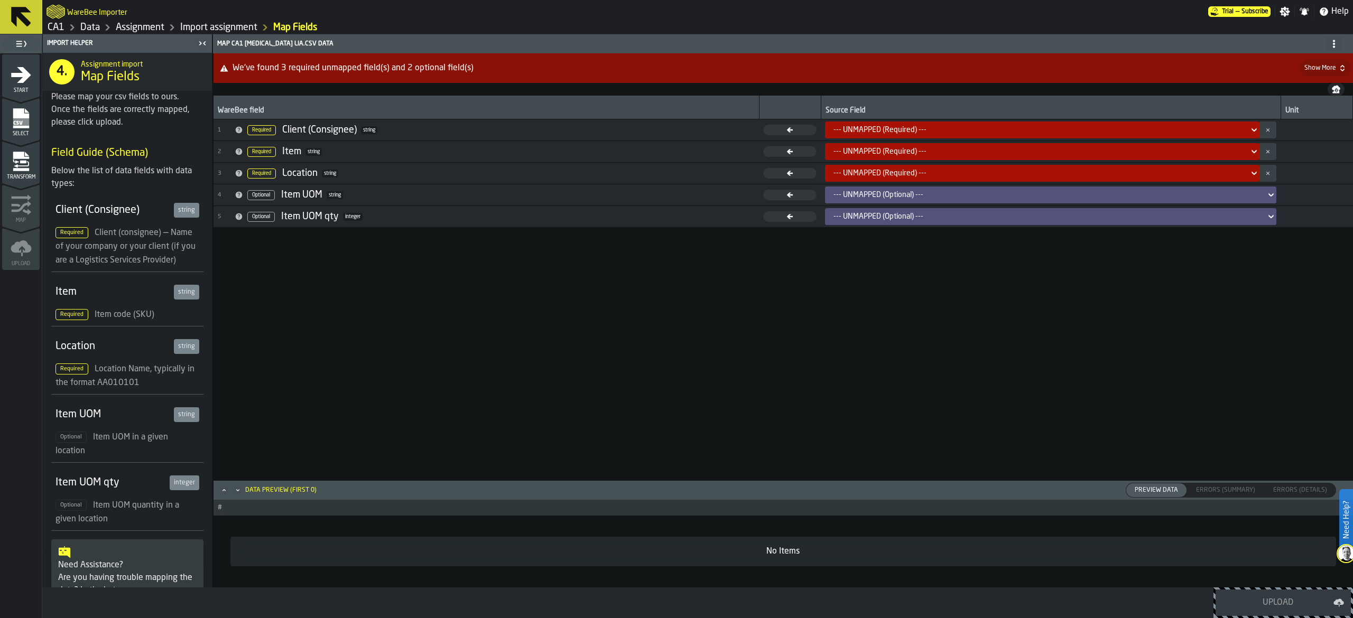
click at [220, 25] on link "Import assignment" at bounding box center [218, 28] width 77 height 12
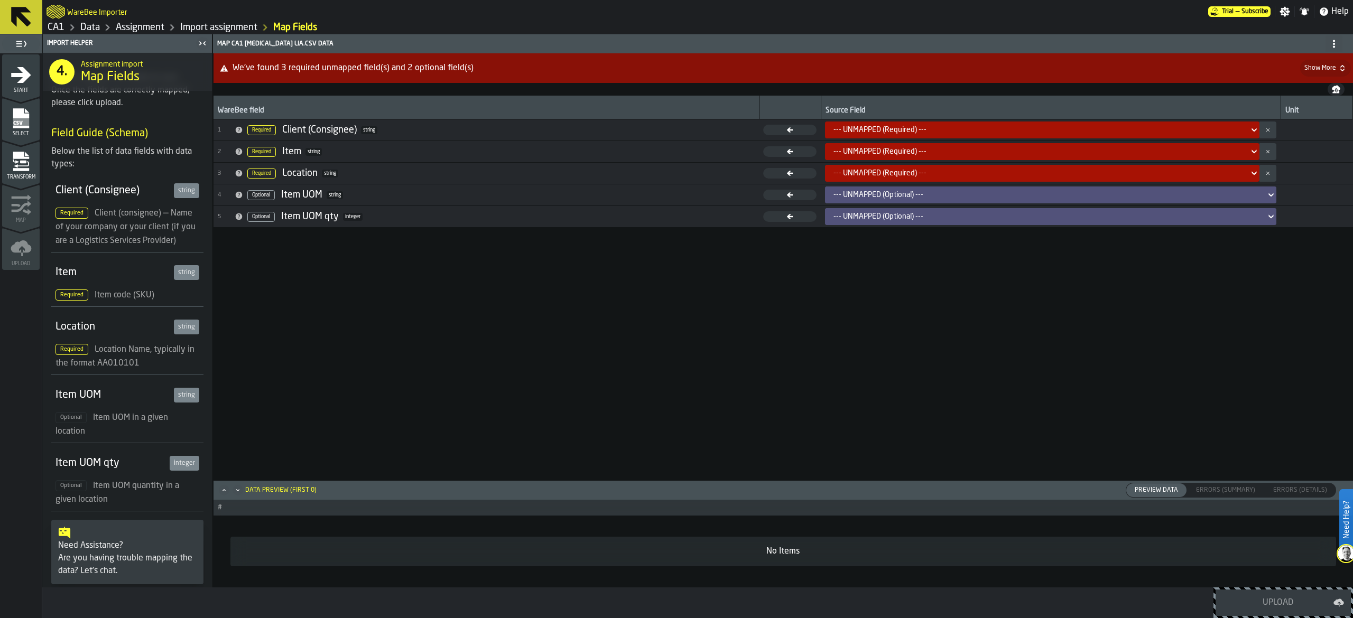
scroll to position [30, 0]
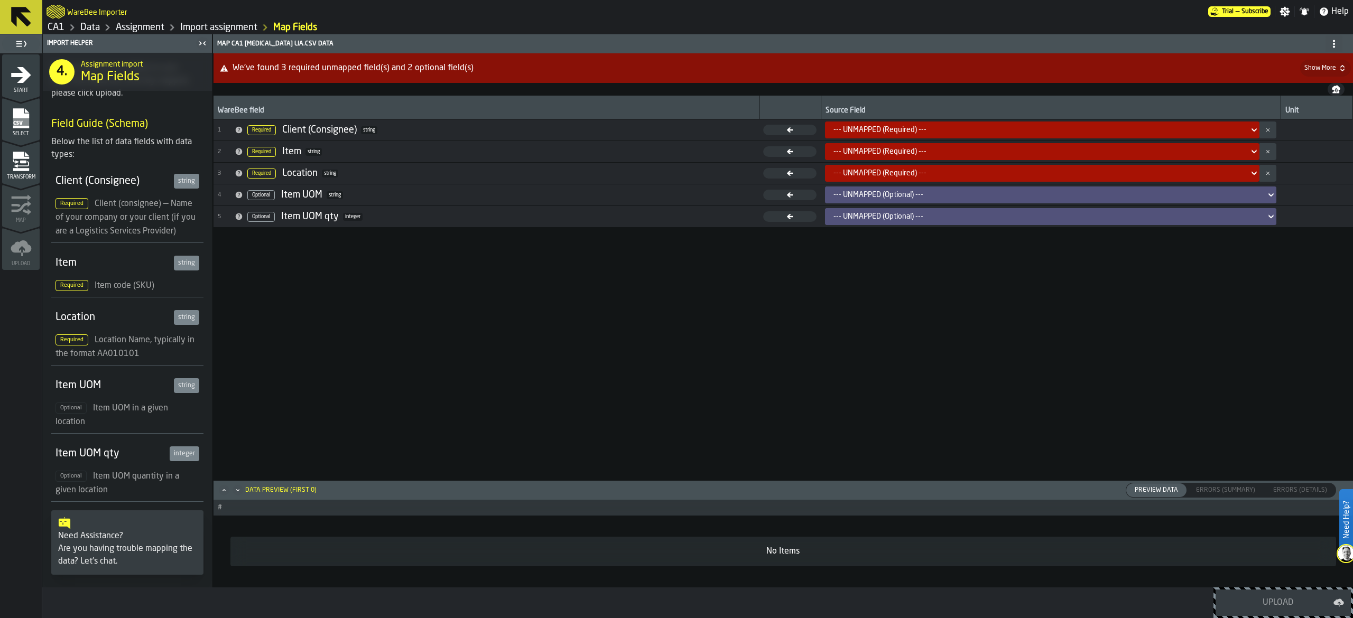
click at [187, 182] on div "string" at bounding box center [186, 181] width 25 height 15
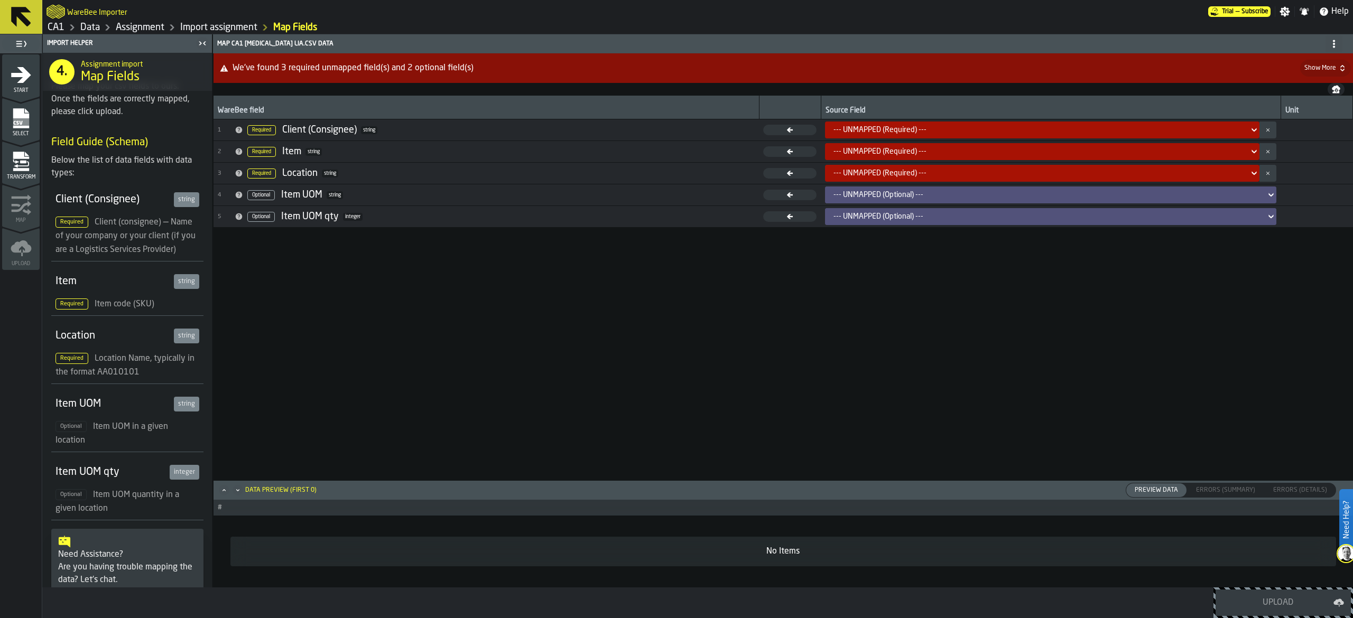
scroll to position [0, 0]
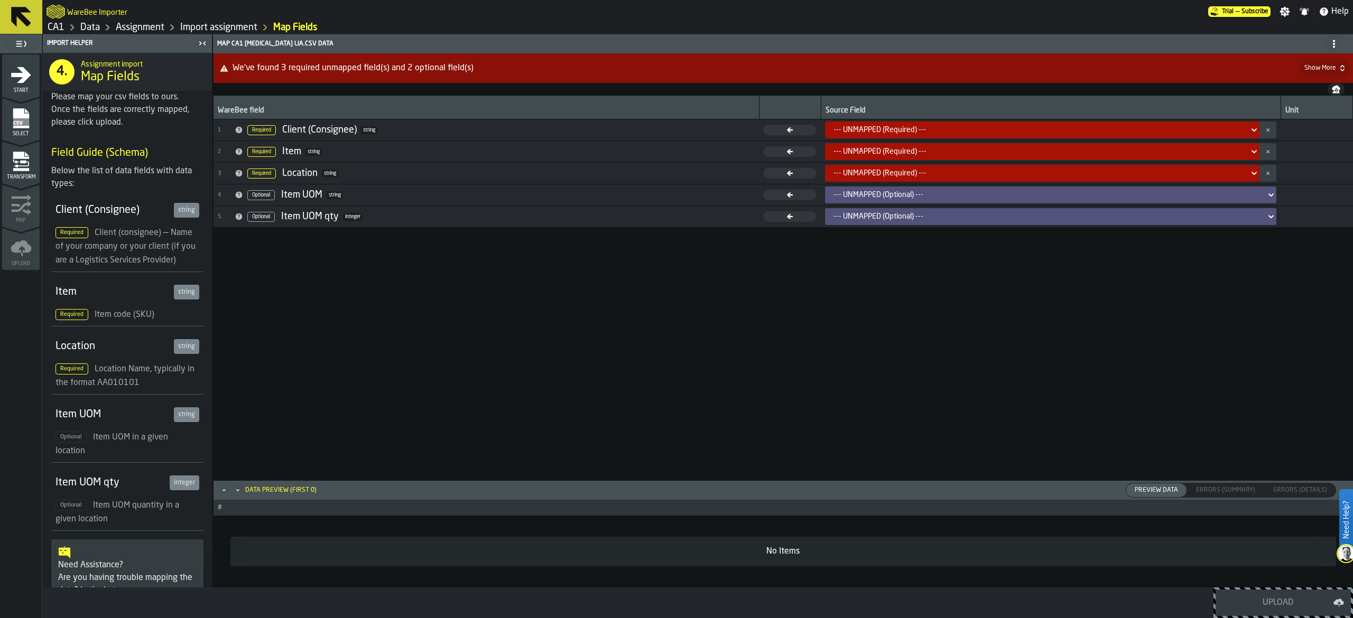
click at [166, 24] on icon "Breadcrumb" at bounding box center [171, 27] width 13 height 13
click at [159, 26] on link "Assignment" at bounding box center [140, 28] width 49 height 12
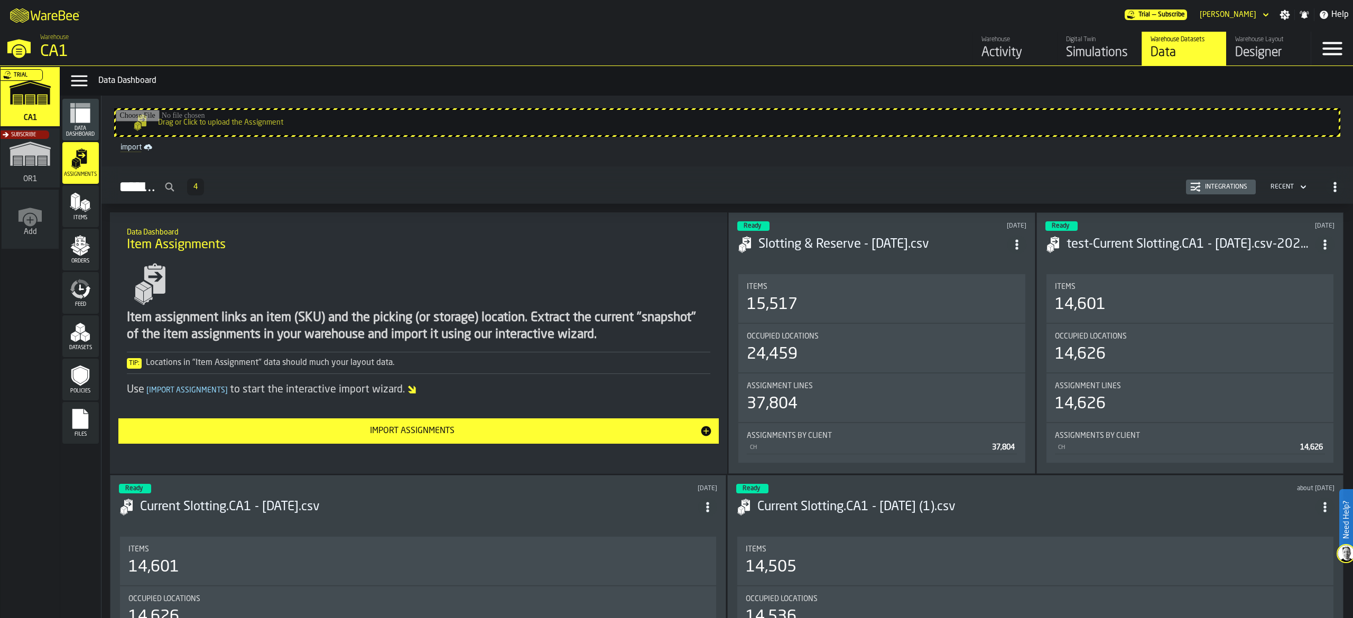
click at [33, 97] on div "Trial" at bounding box center [27, 99] width 59 height 61
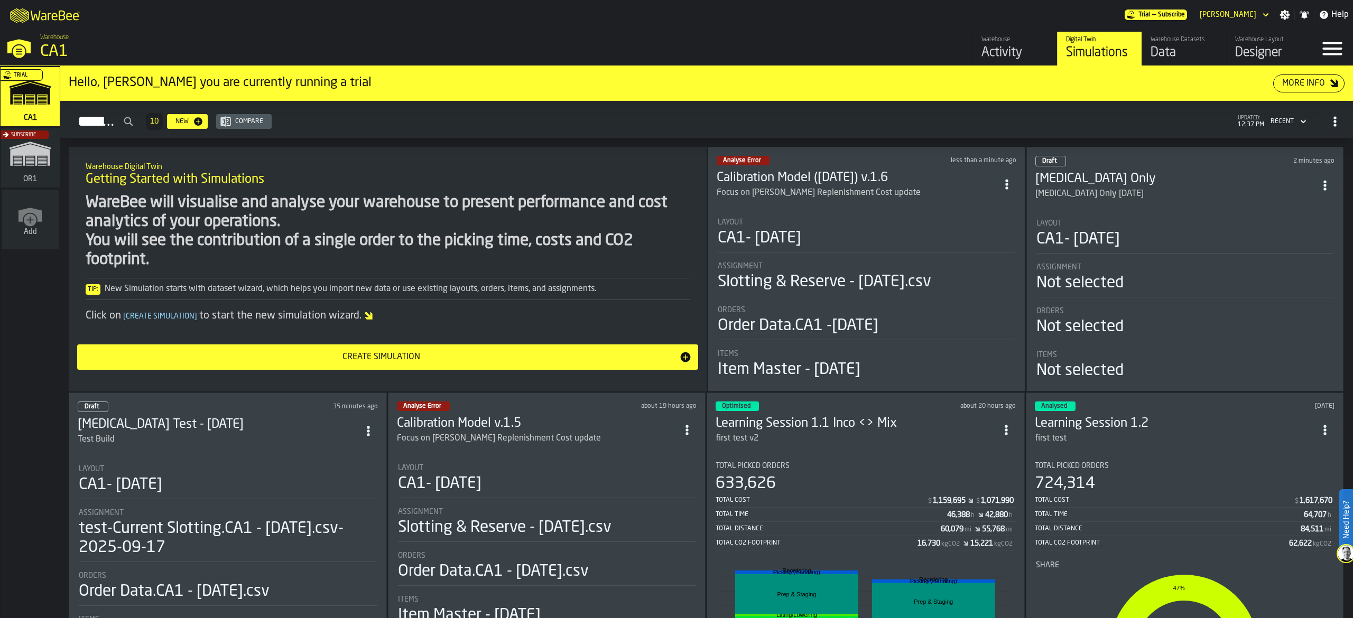
click at [1182, 213] on li "Layout CA1- 09-25-25 Assignment Not selected Orders Not selected Items Not sele…" at bounding box center [1185, 296] width 300 height 172
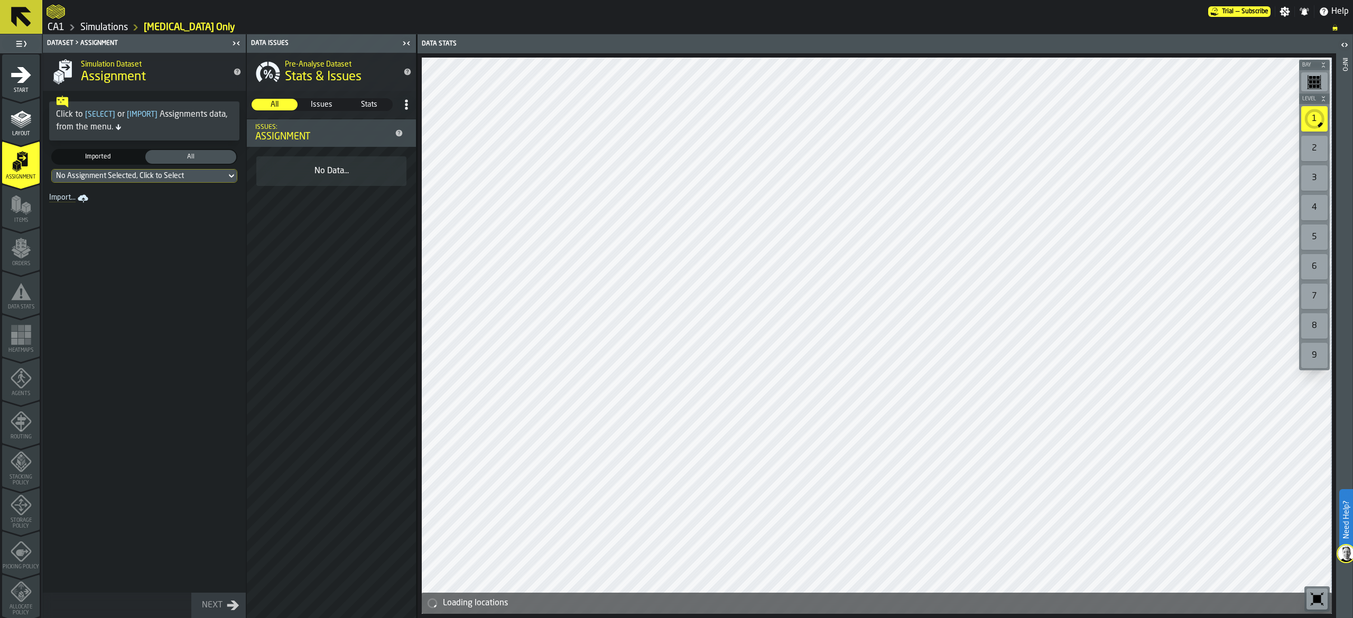
click at [170, 175] on div "No Assignment Selected, Click to Select" at bounding box center [139, 176] width 166 height 8
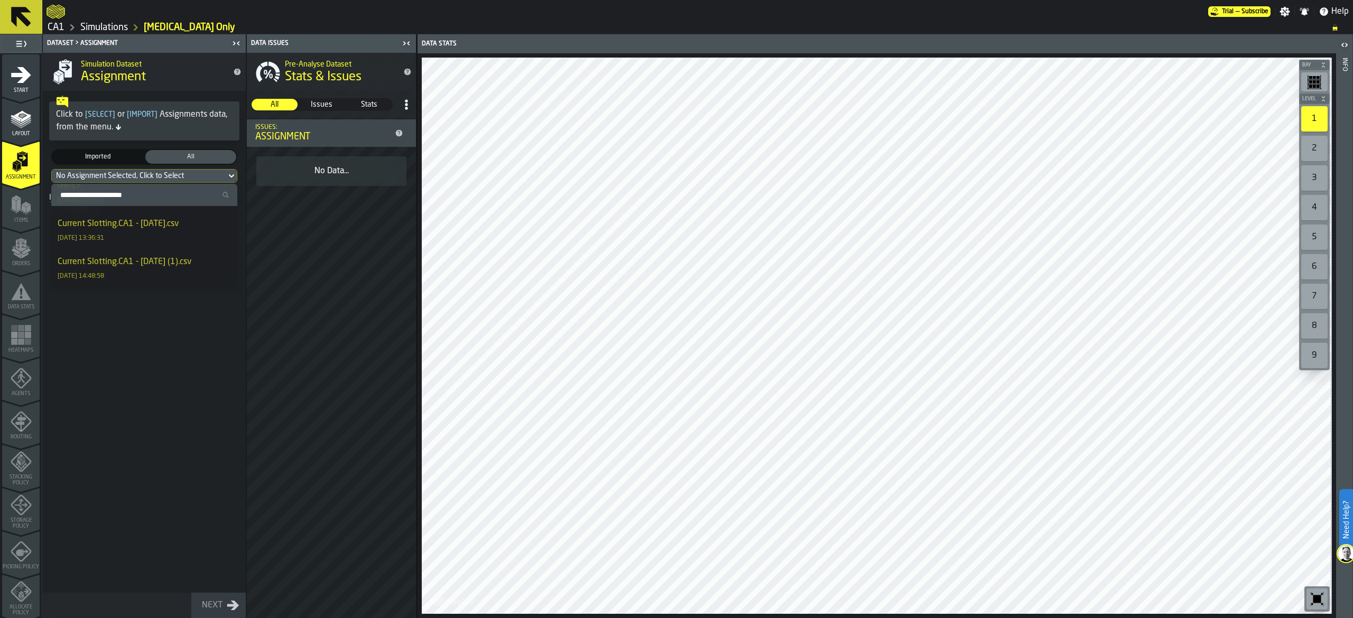
scroll to position [263, 0]
click at [198, 375] on div "Simulation Dataset Assignment Click to [ Select ] or [ Import ] Assignments dat…" at bounding box center [144, 335] width 203 height 565
click at [52, 202] on link "Import..." at bounding box center [70, 198] width 50 height 15
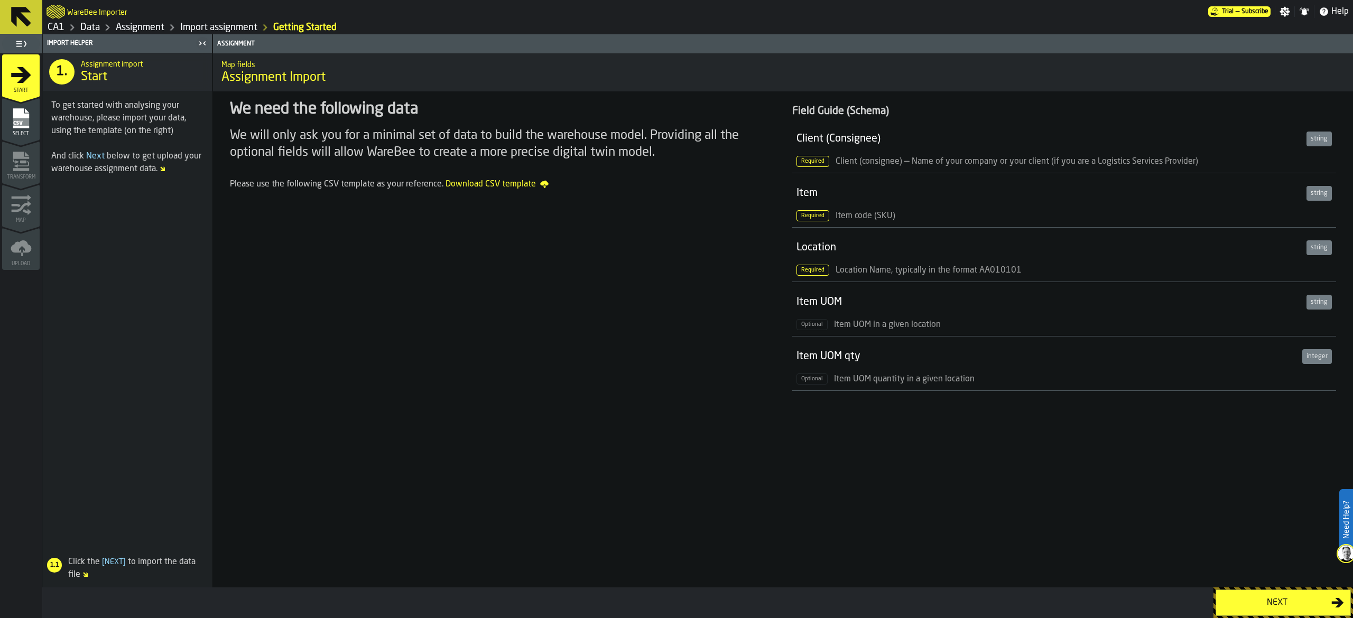
click at [506, 181] on span "Download CSV template" at bounding box center [497, 184] width 103 height 13
click at [97, 154] on span "Next" at bounding box center [95, 156] width 18 height 8
click at [1251, 583] on div "Assignment Map fields Assignment Import We need the following data We will only…" at bounding box center [782, 310] width 1140 height 553
click at [1259, 594] on button "Next" at bounding box center [1283, 603] width 135 height 26
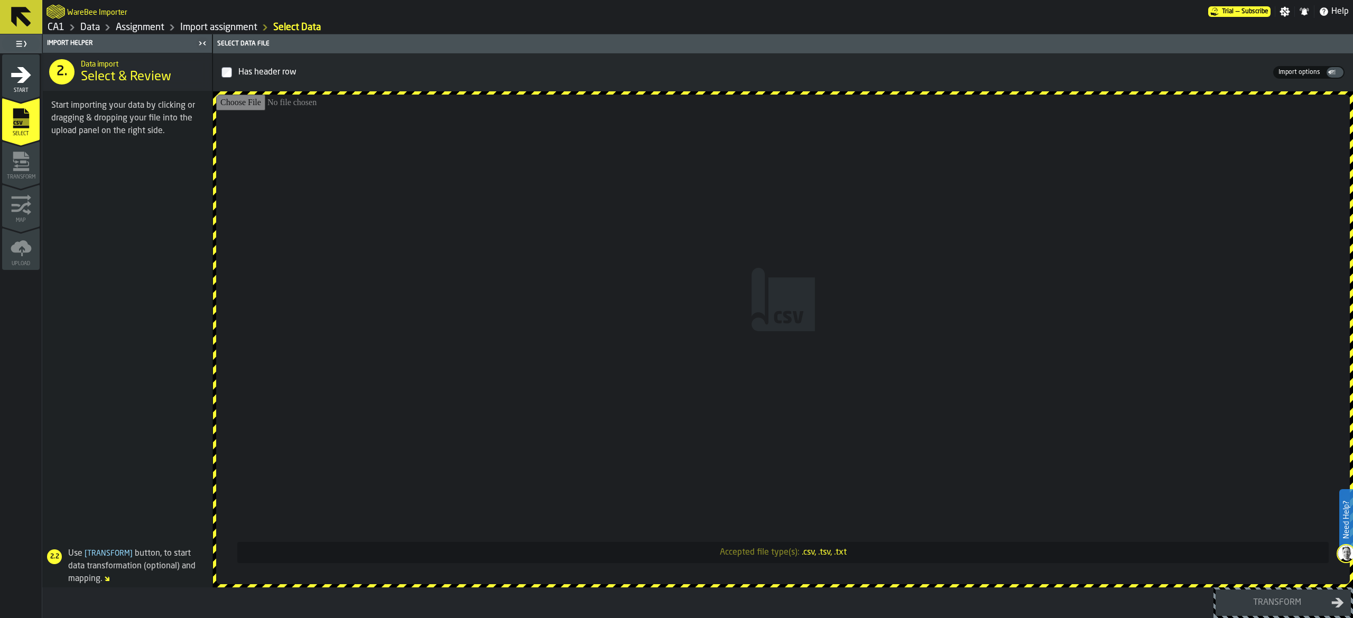
click at [779, 394] on input "Accepted file type(s): .csv, .tsv, .txt" at bounding box center [783, 340] width 1134 height 490
type input "**********"
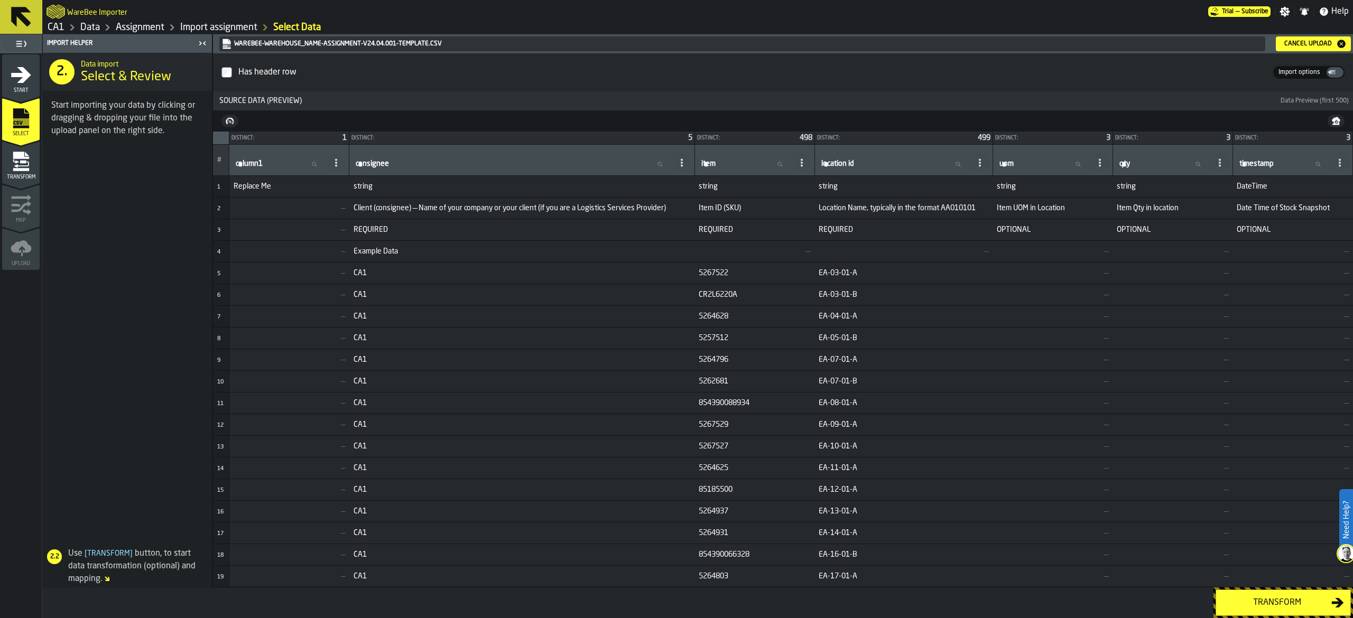
click at [1292, 600] on div "Transform" at bounding box center [1276, 603] width 109 height 13
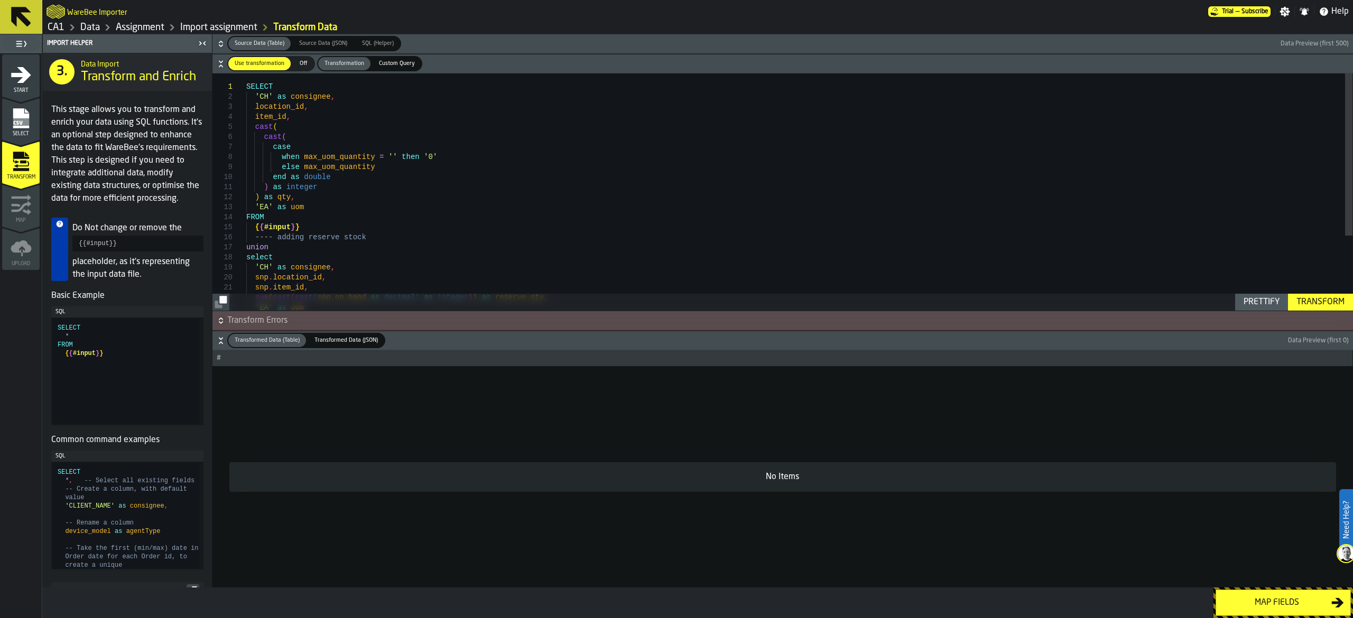
click at [1286, 602] on div "Map fields" at bounding box center [1276, 603] width 109 height 13
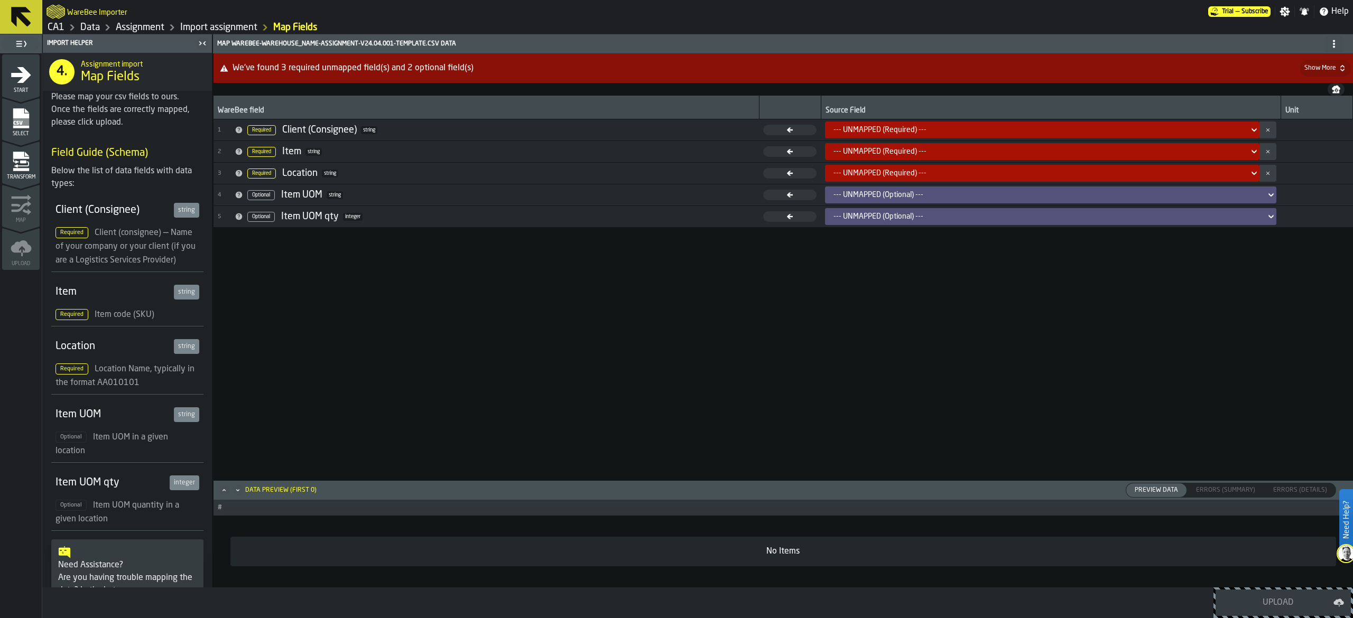
drag, startPoint x: 1013, startPoint y: 118, endPoint x: 1009, endPoint y: 129, distance: 11.7
click at [1012, 118] on th "Source Field" at bounding box center [1051, 108] width 460 height 24
click at [1008, 129] on div "--- UNMAPPED (Required) ---" at bounding box center [1038, 130] width 411 height 8
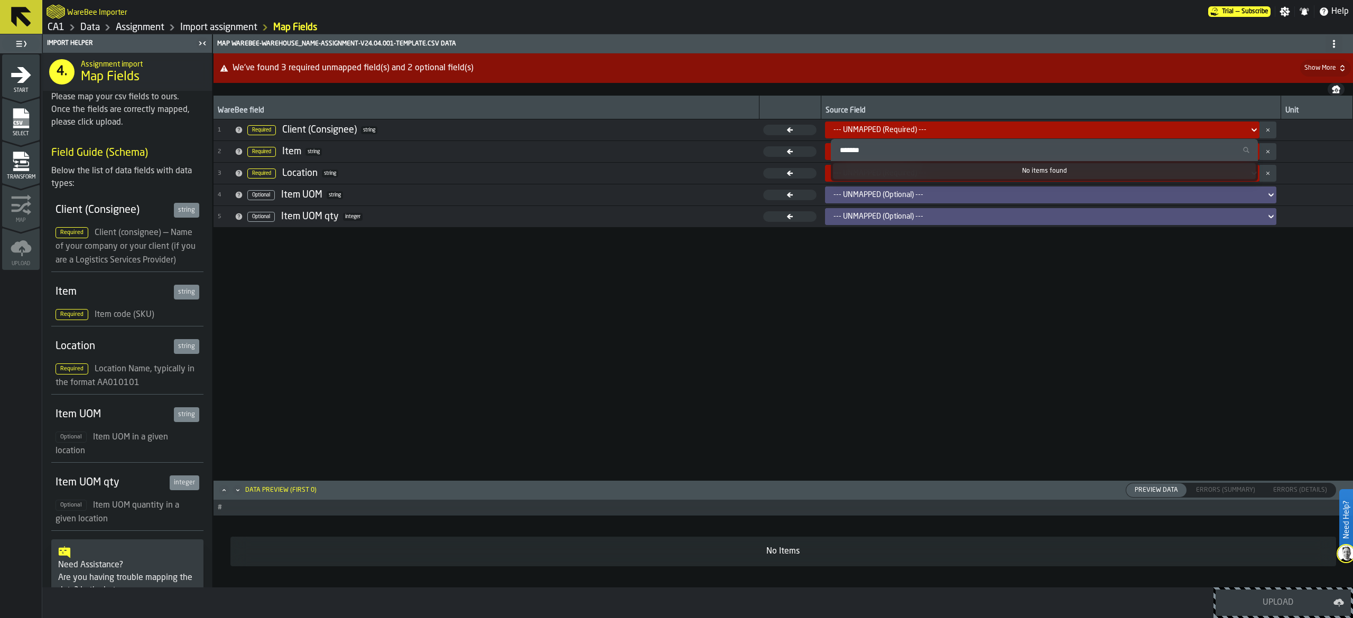
click at [1229, 127] on div "--- UNMAPPED (Required) ---" at bounding box center [1038, 130] width 411 height 8
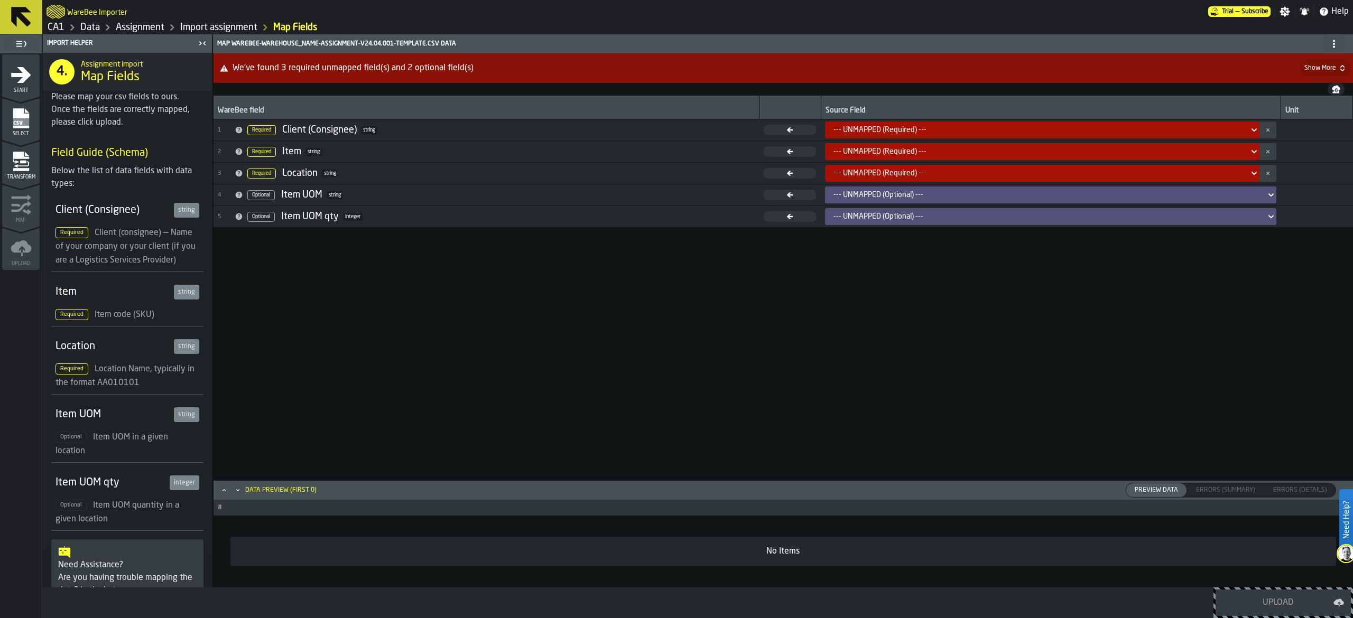
click at [1229, 127] on div "--- UNMAPPED (Required) ---" at bounding box center [1038, 130] width 411 height 8
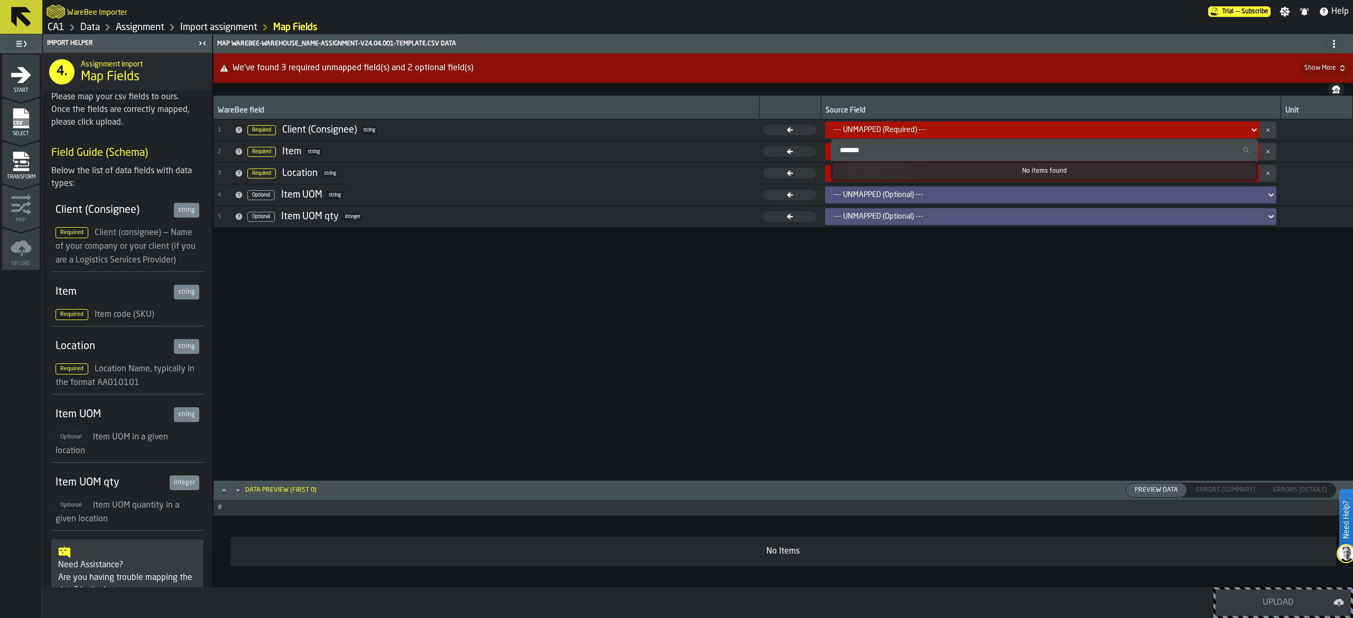
click at [1229, 127] on div "--- UNMAPPED (Required) ---" at bounding box center [1038, 130] width 411 height 8
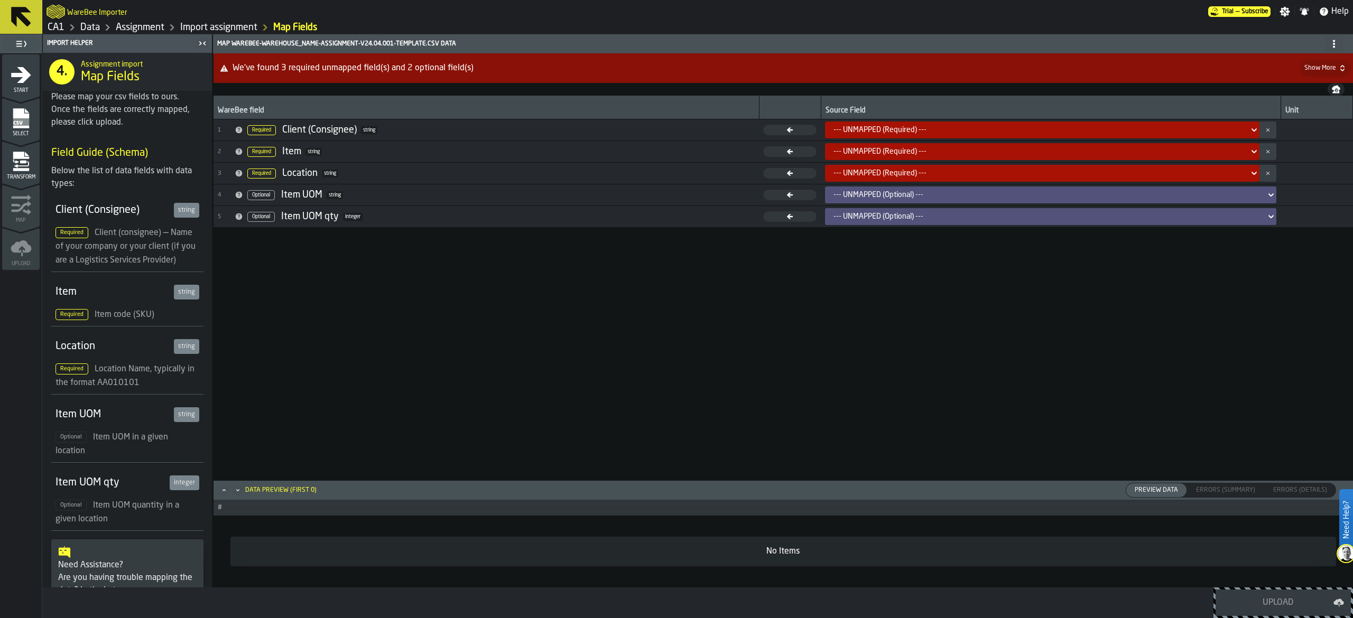
click at [1229, 127] on div "--- UNMAPPED (Required) ---" at bounding box center [1038, 130] width 411 height 8
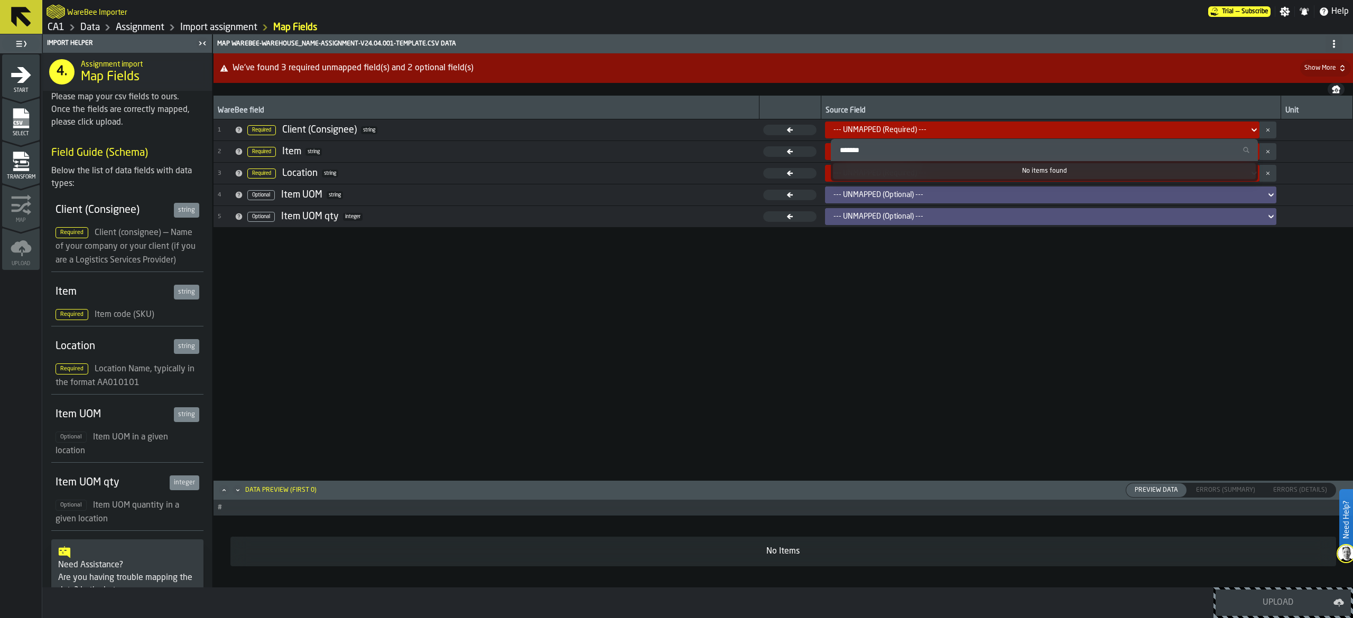
click at [650, 376] on div "WareBee field Source Field Unit 1 Required Client (Consignee) string --- UNMAPP…" at bounding box center [783, 294] width 1139 height 397
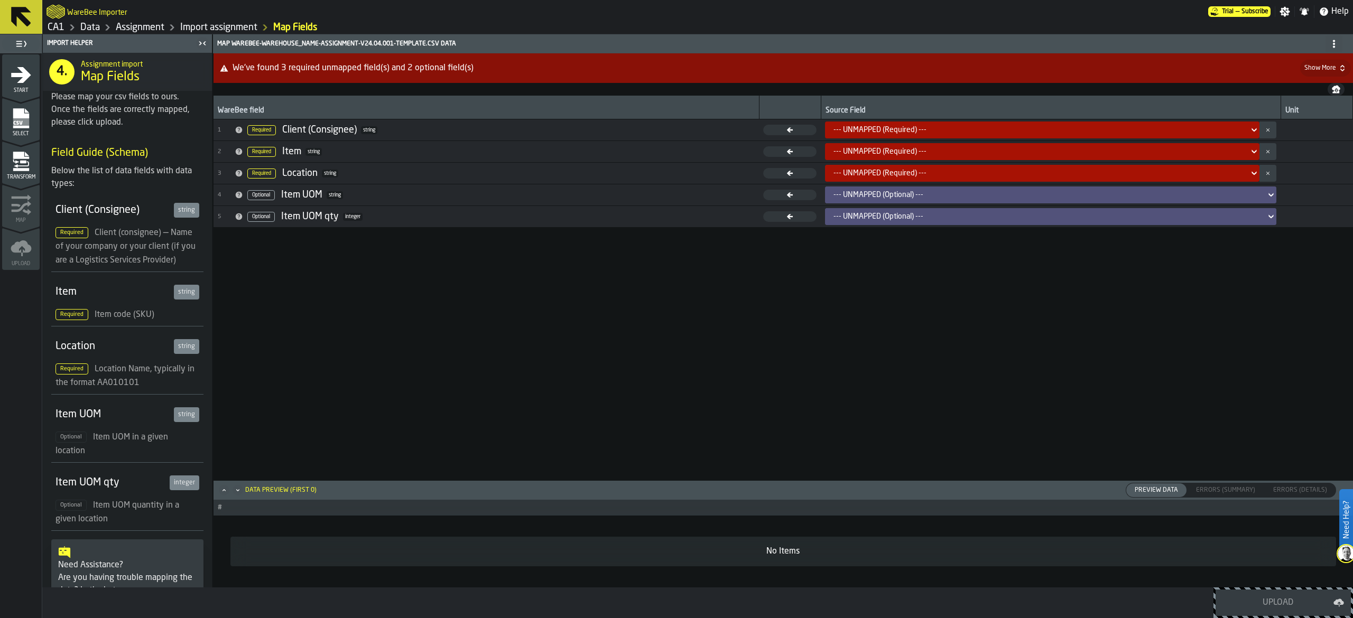
click at [1045, 141] on td "--- UNMAPPED (Required) ---" at bounding box center [1051, 152] width 460 height 22
click at [1052, 127] on div "--- UNMAPPED (Required) ---" at bounding box center [1038, 130] width 411 height 8
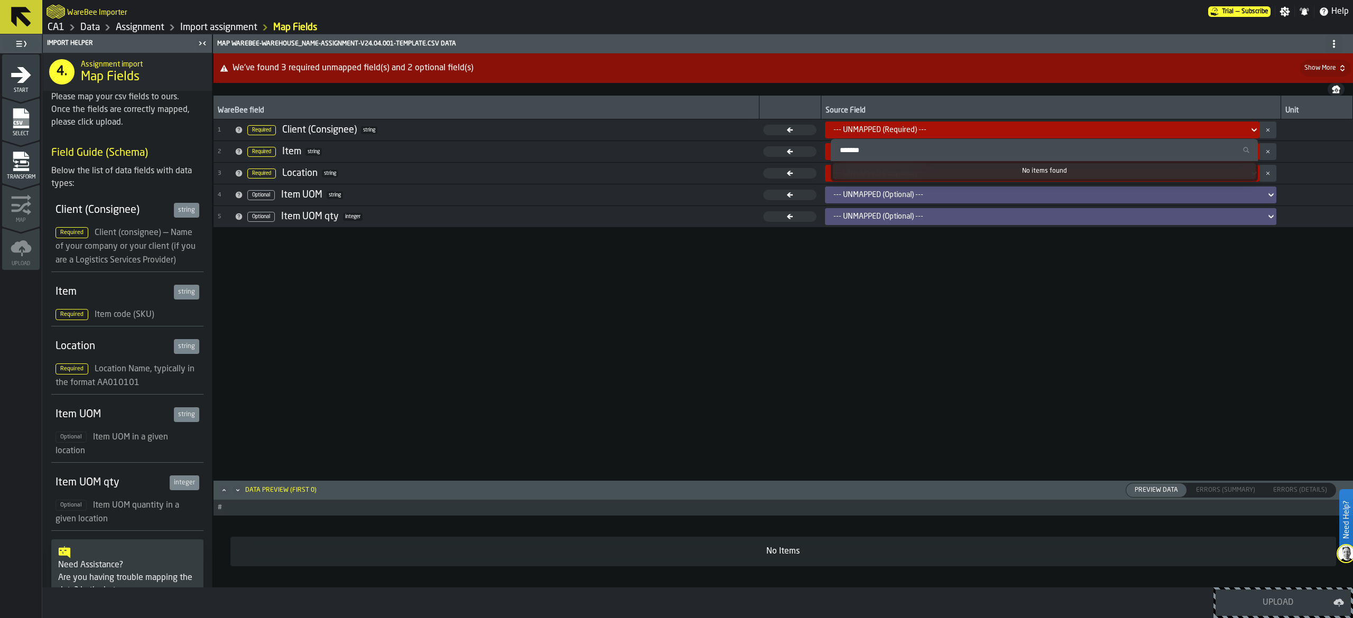
click at [1009, 154] on input "Search" at bounding box center [1044, 150] width 419 height 14
type input "*"
click at [841, 330] on div "WareBee field Source Field Unit 1 Required Client (Consignee) string --- UNMAPP…" at bounding box center [783, 294] width 1139 height 397
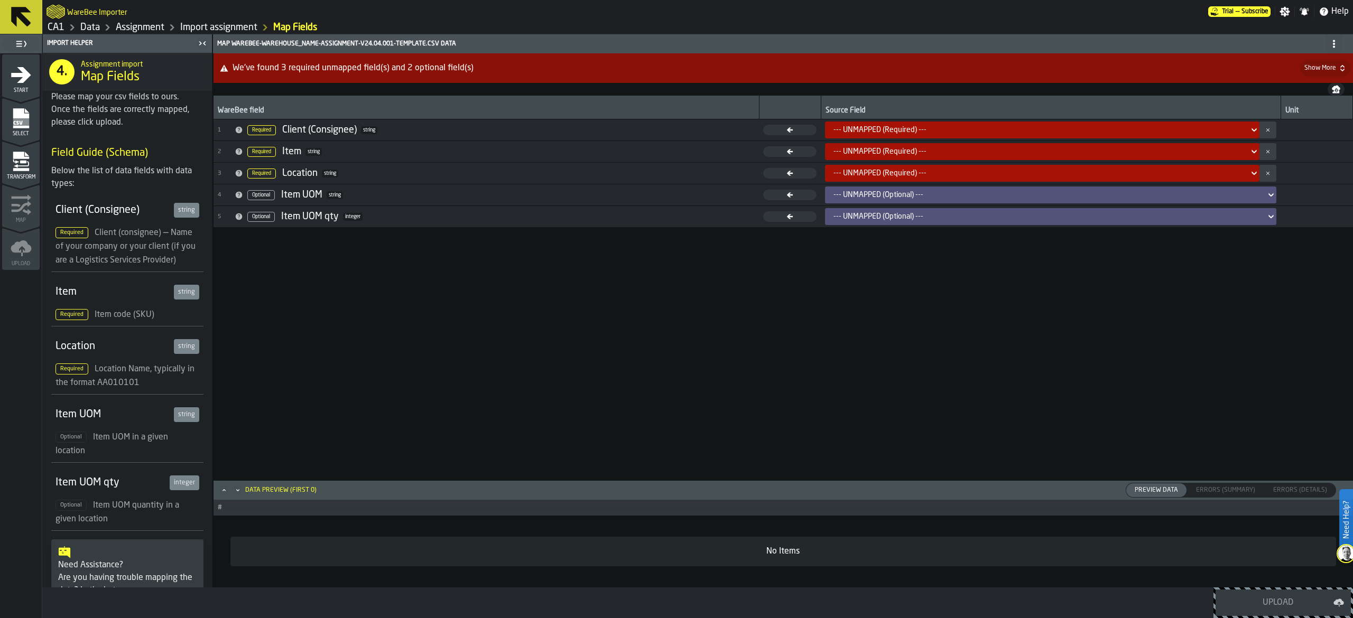
click at [520, 414] on div "WareBee field Source Field Unit 1 Required Client (Consignee) string --- UNMAPP…" at bounding box center [783, 294] width 1139 height 397
click at [859, 367] on div "WareBee field Source Field Unit 1 Required Client (Consignee) string --- UNMAPP…" at bounding box center [783, 294] width 1139 height 397
click at [1249, 126] on icon at bounding box center [1254, 130] width 11 height 13
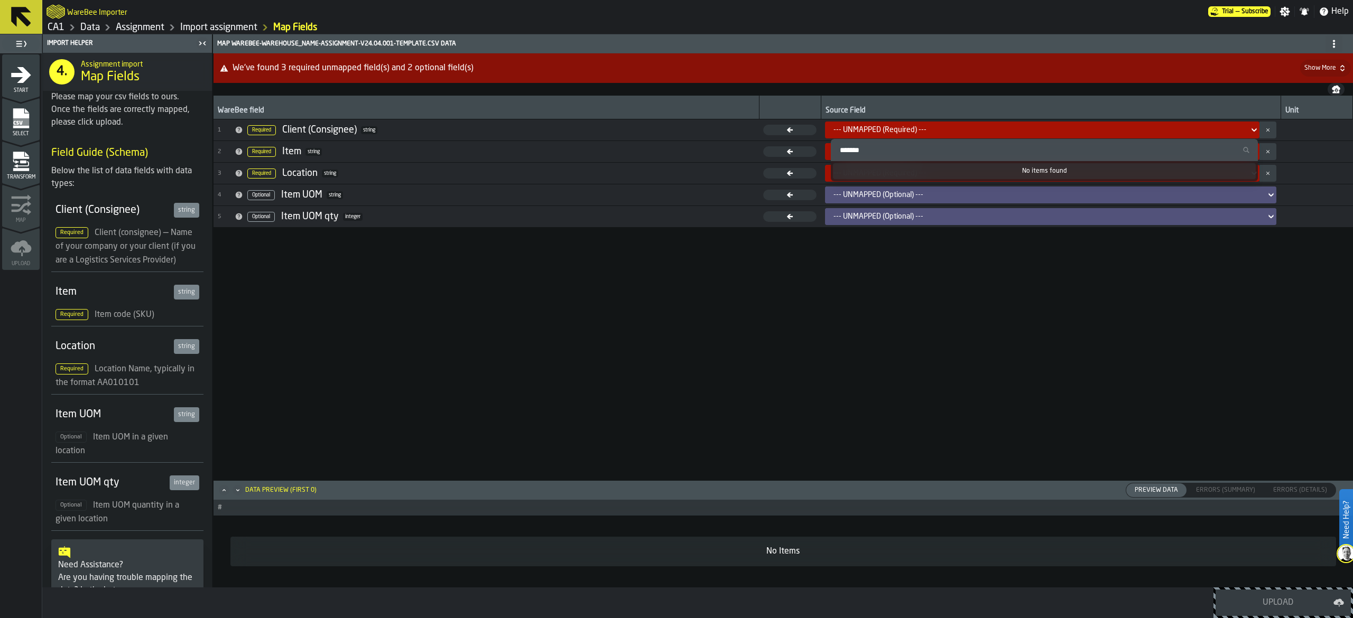
click at [1249, 126] on icon at bounding box center [1254, 130] width 11 height 13
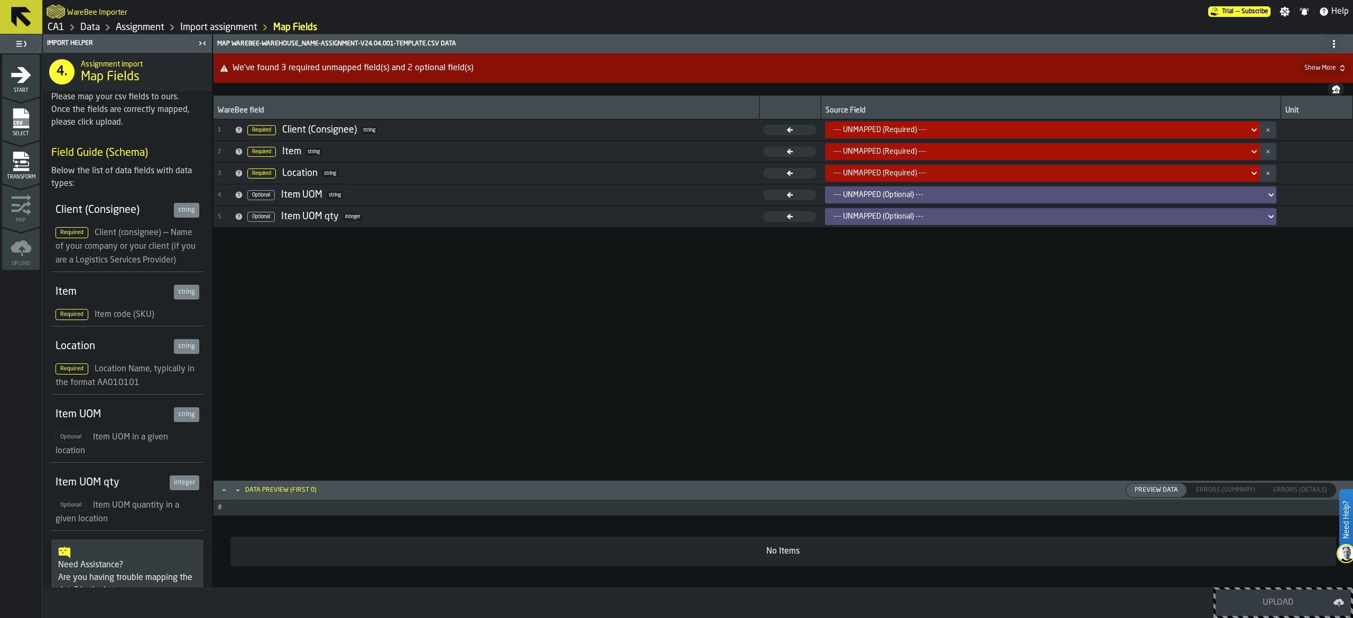
click at [1072, 274] on div "WareBee field Source Field Unit 1 Required Client (Consignee) string --- UNMAPP…" at bounding box center [783, 294] width 1139 height 397
click at [0, 18] on button at bounding box center [21, 17] width 42 height 34
click at [61, 31] on link "CA1" at bounding box center [56, 28] width 17 height 12
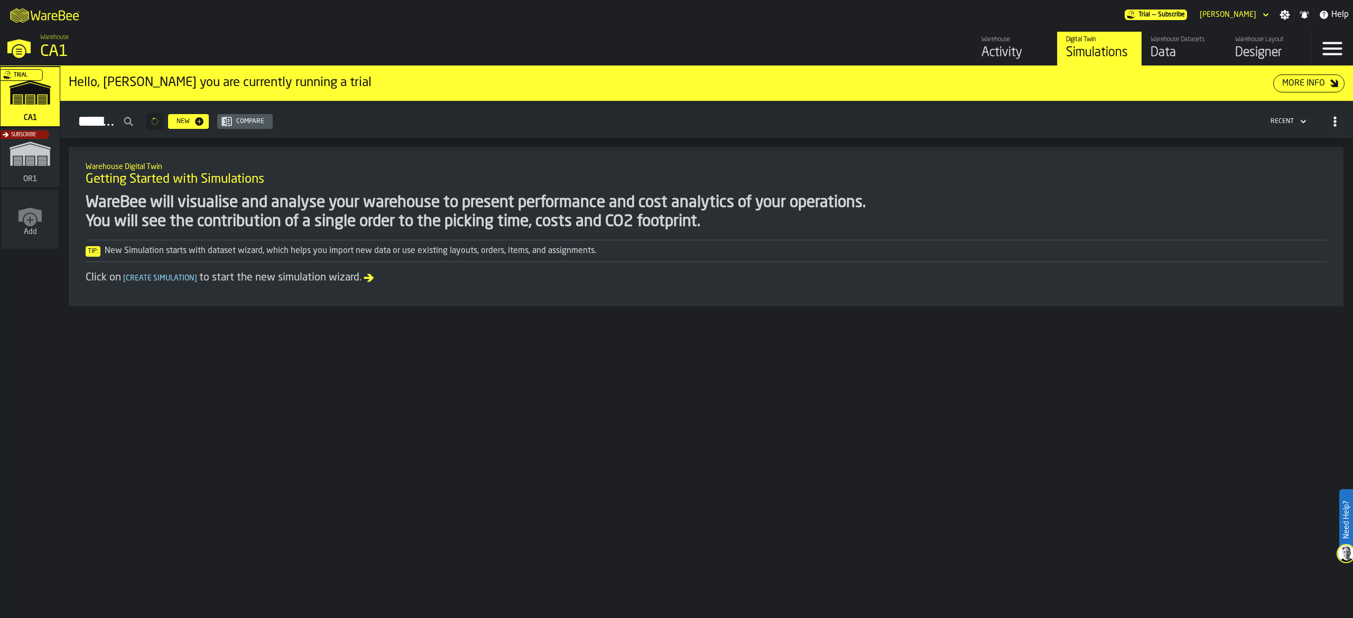
click at [49, 103] on div "Trial" at bounding box center [27, 99] width 59 height 61
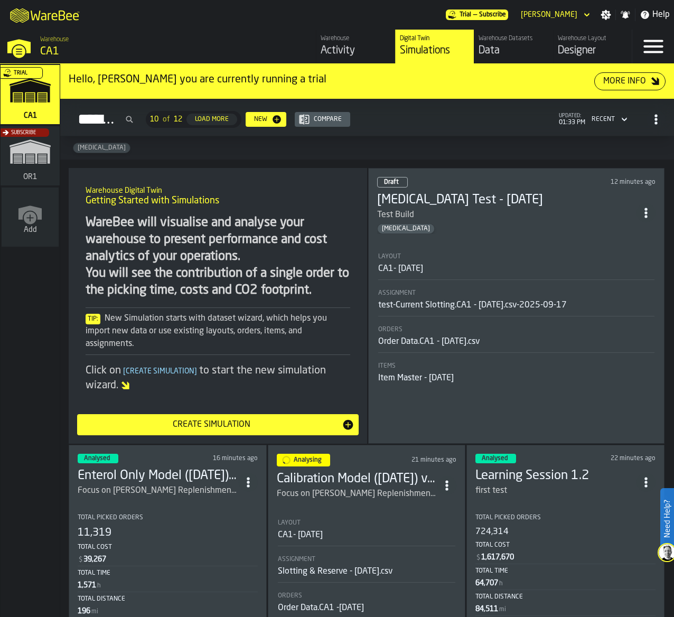
click at [444, 139] on div "[MEDICAL_DATA]" at bounding box center [367, 147] width 614 height 23
click at [484, 48] on div "Data" at bounding box center [514, 50] width 70 height 15
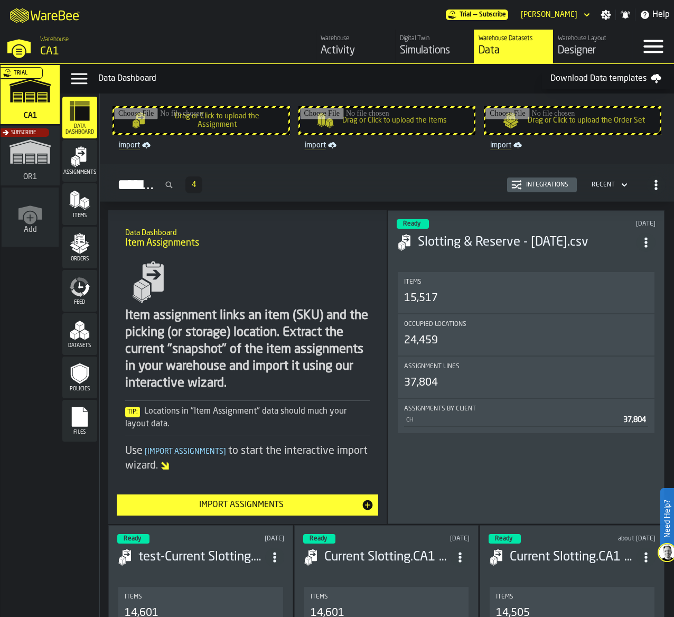
click at [80, 426] on icon "menu Files" at bounding box center [80, 417] width 16 height 20
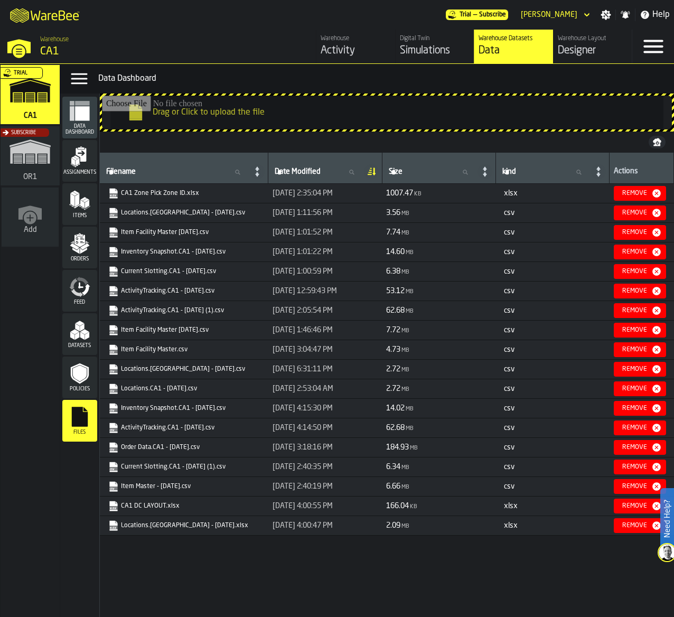
click at [15, 327] on nav "Trial CA1 Subscribe OR1 Add" at bounding box center [30, 340] width 59 height 553
